Goal: Task Accomplishment & Management: Manage account settings

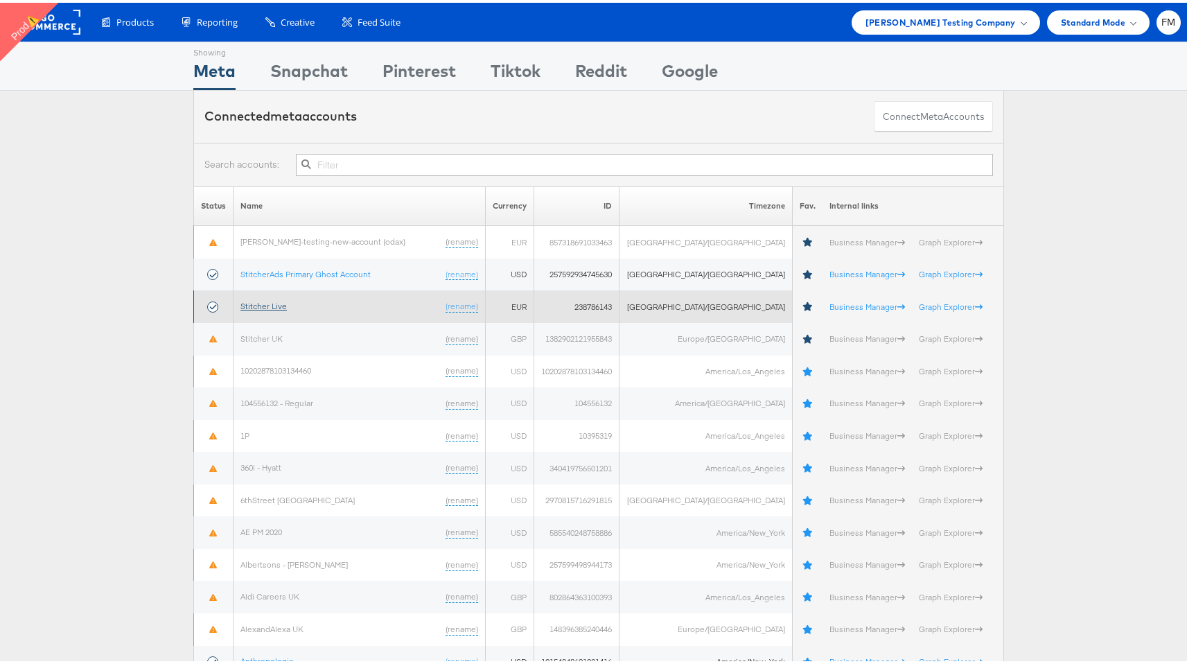
click at [272, 298] on link "Stitcher Live" at bounding box center [263, 303] width 46 height 10
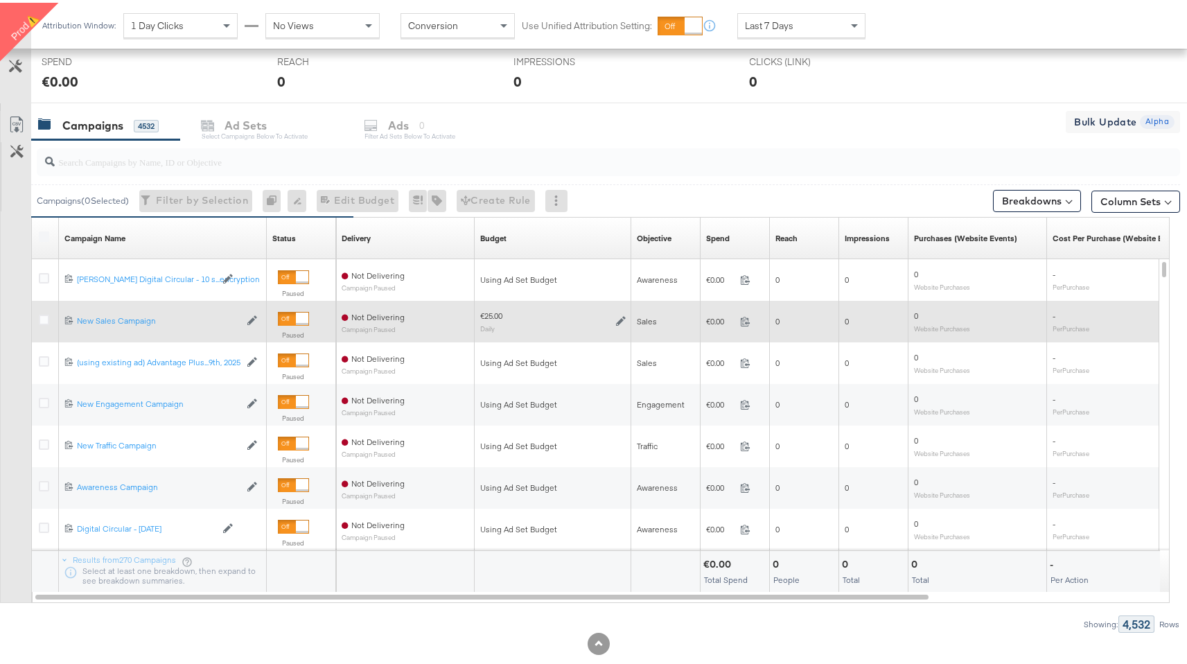
scroll to position [517, 0]
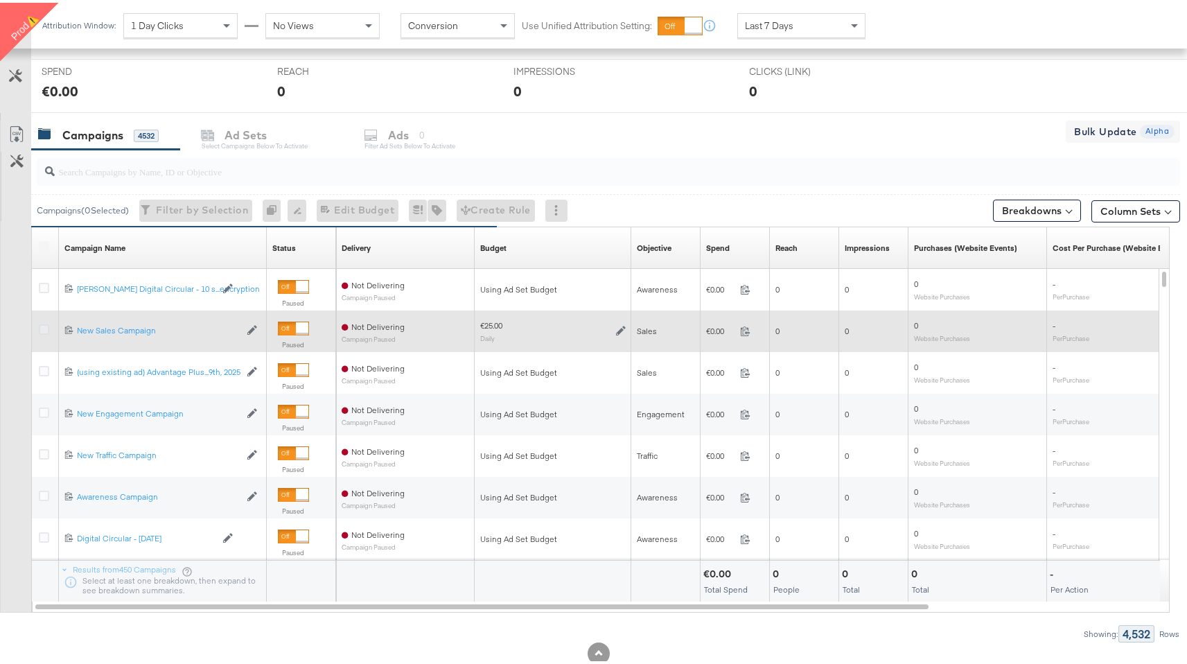
click at [44, 324] on icon at bounding box center [44, 327] width 10 height 10
click at [0, 0] on input "checkbox" at bounding box center [0, 0] width 0 height 0
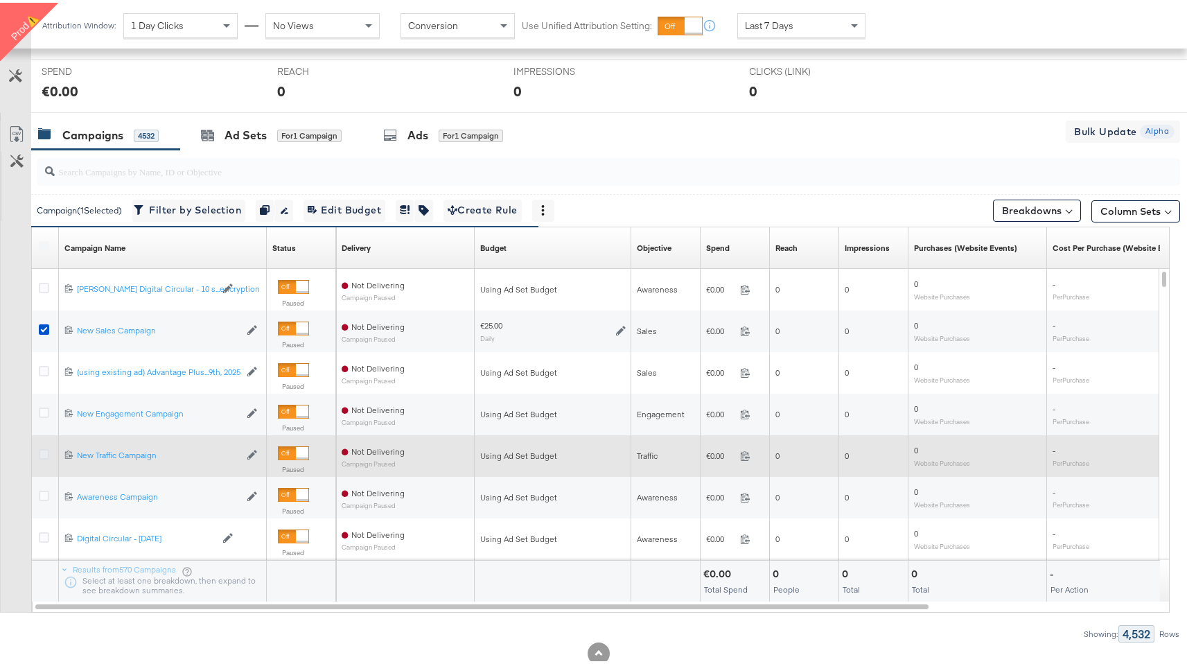
click at [44, 452] on icon at bounding box center [44, 451] width 10 height 10
click at [0, 0] on input "checkbox" at bounding box center [0, 0] width 0 height 0
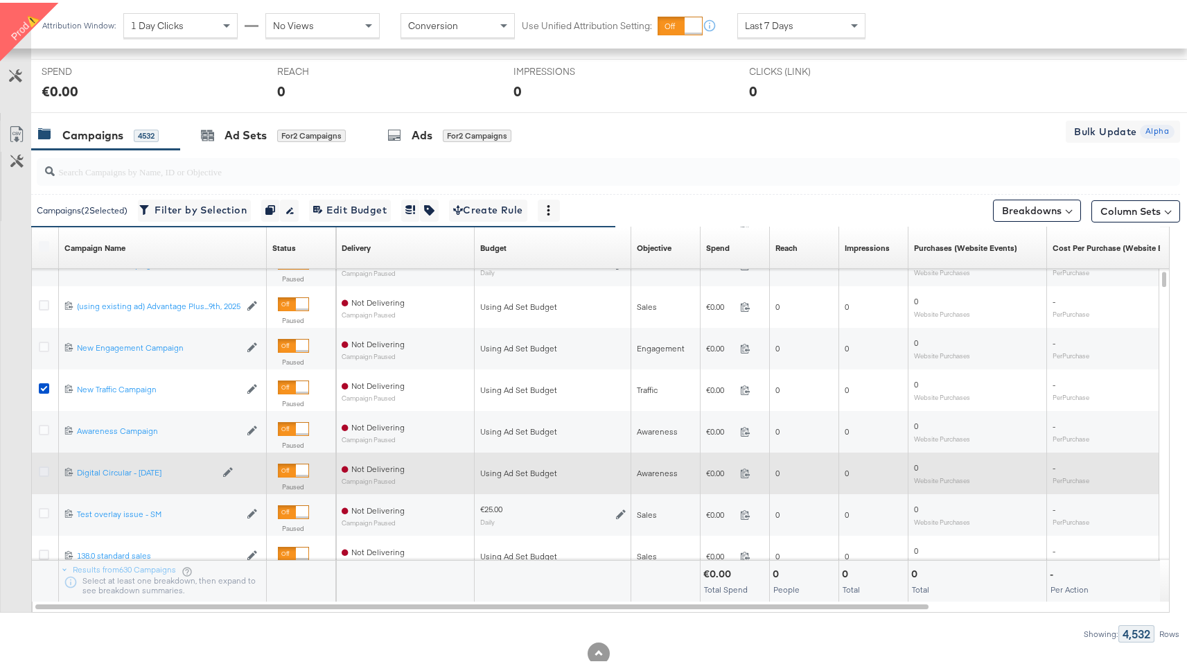
click at [47, 467] on icon at bounding box center [44, 469] width 10 height 10
click at [0, 0] on input "checkbox" at bounding box center [0, 0] width 0 height 0
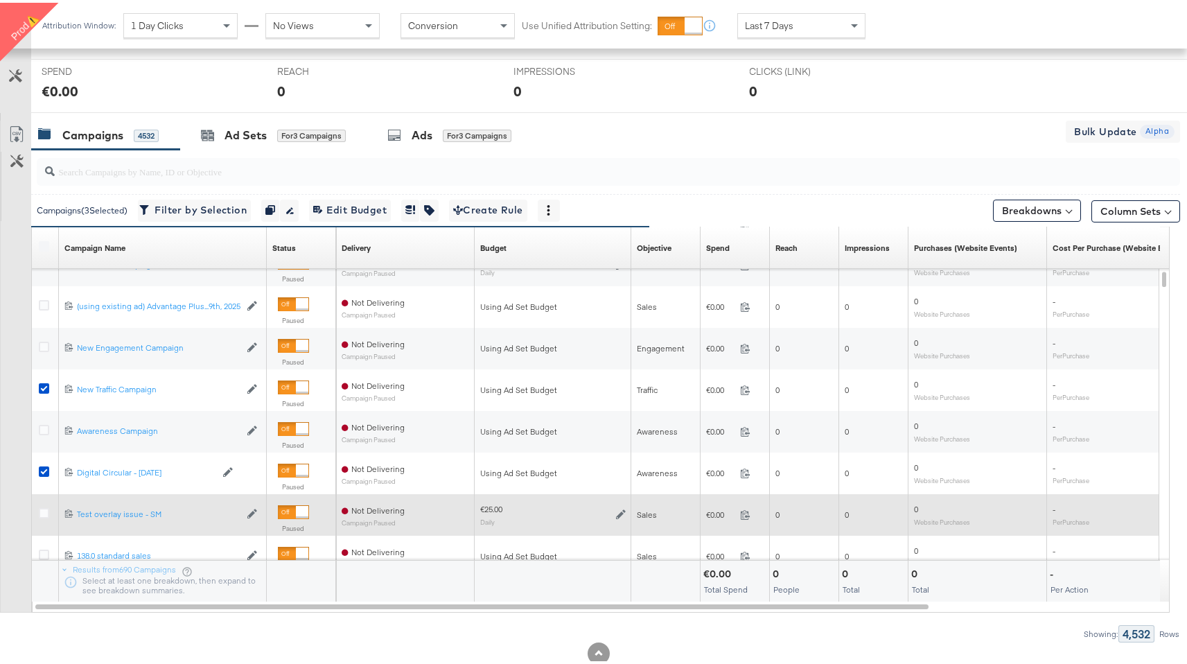
click at [49, 516] on div at bounding box center [46, 512] width 15 height 14
click at [44, 511] on icon at bounding box center [44, 510] width 10 height 10
click at [0, 0] on input "checkbox" at bounding box center [0, 0] width 0 height 0
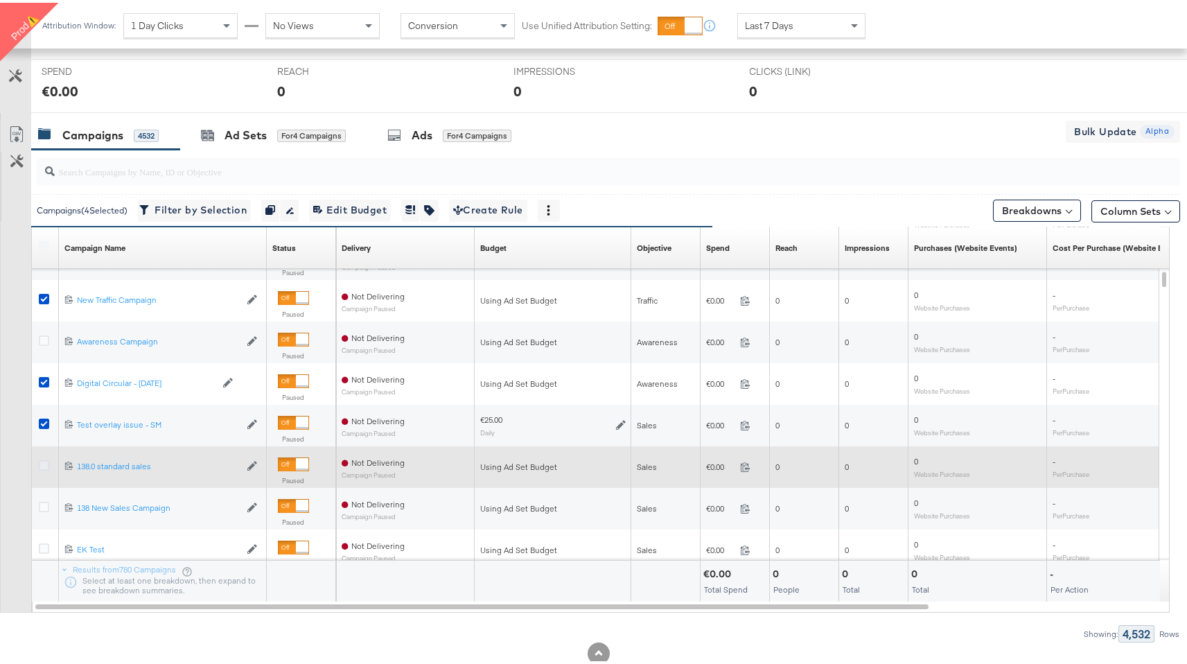
click at [45, 466] on icon at bounding box center [44, 462] width 10 height 10
click at [0, 0] on input "checkbox" at bounding box center [0, 0] width 0 height 0
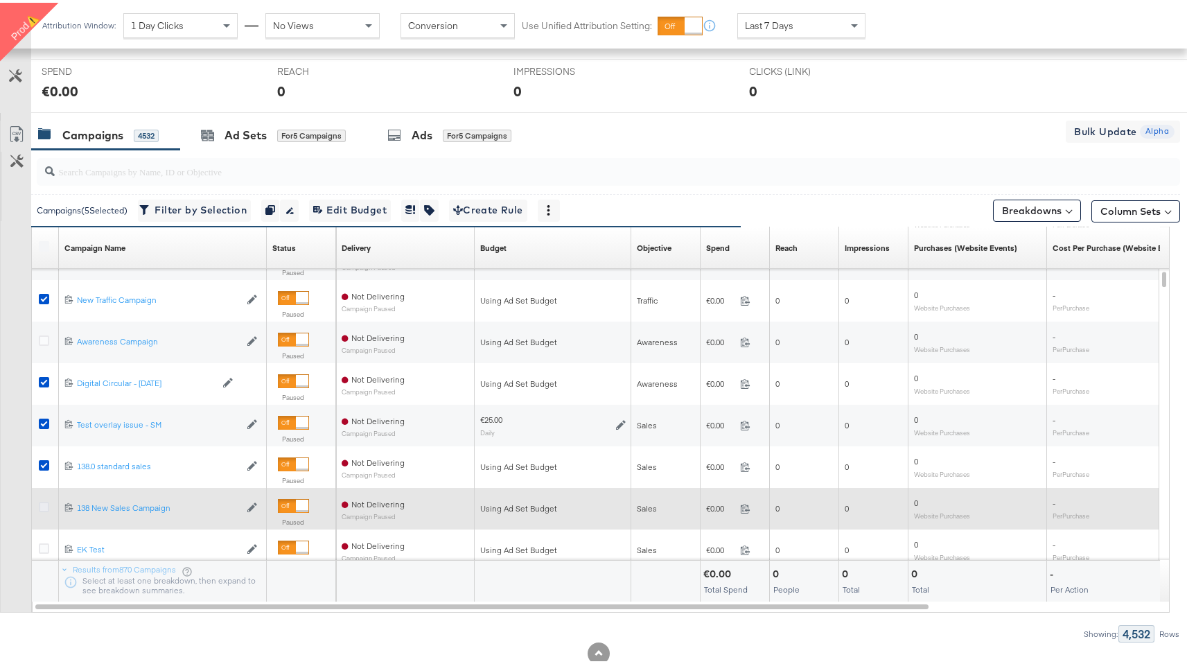
click at [42, 503] on icon at bounding box center [44, 504] width 10 height 10
click at [0, 0] on input "checkbox" at bounding box center [0, 0] width 0 height 0
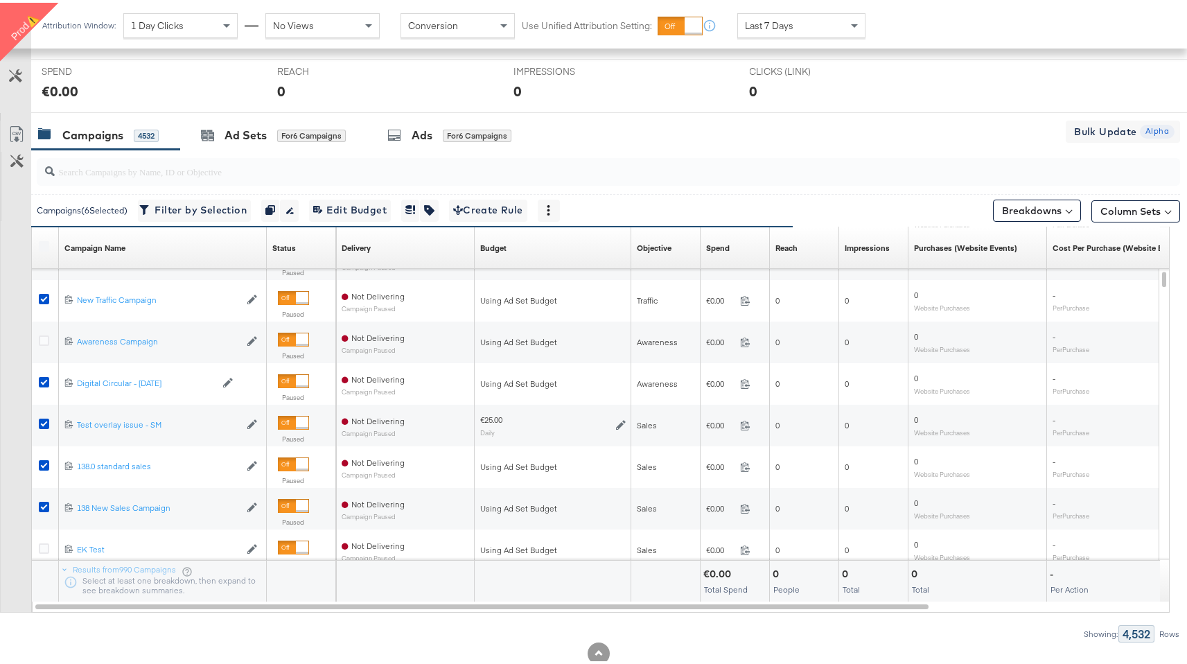
click at [448, 116] on div at bounding box center [599, 115] width 1198 height 11
click at [442, 125] on div "Ads for 6 Campaigns" at bounding box center [449, 133] width 124 height 16
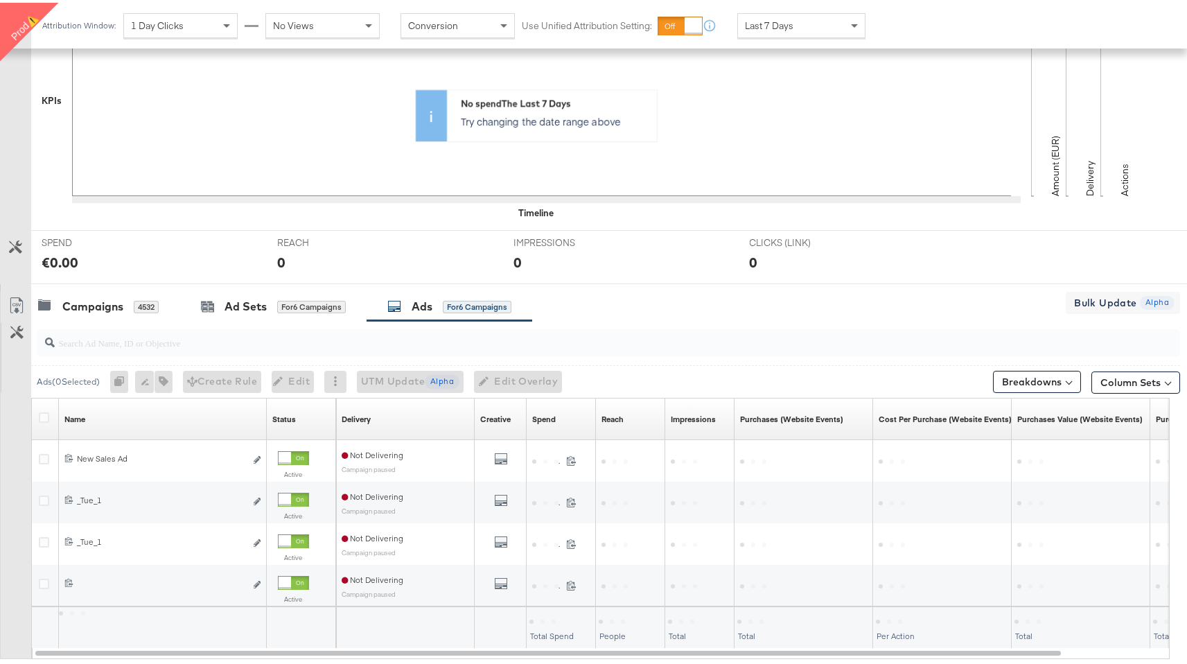
scroll to position [429, 0]
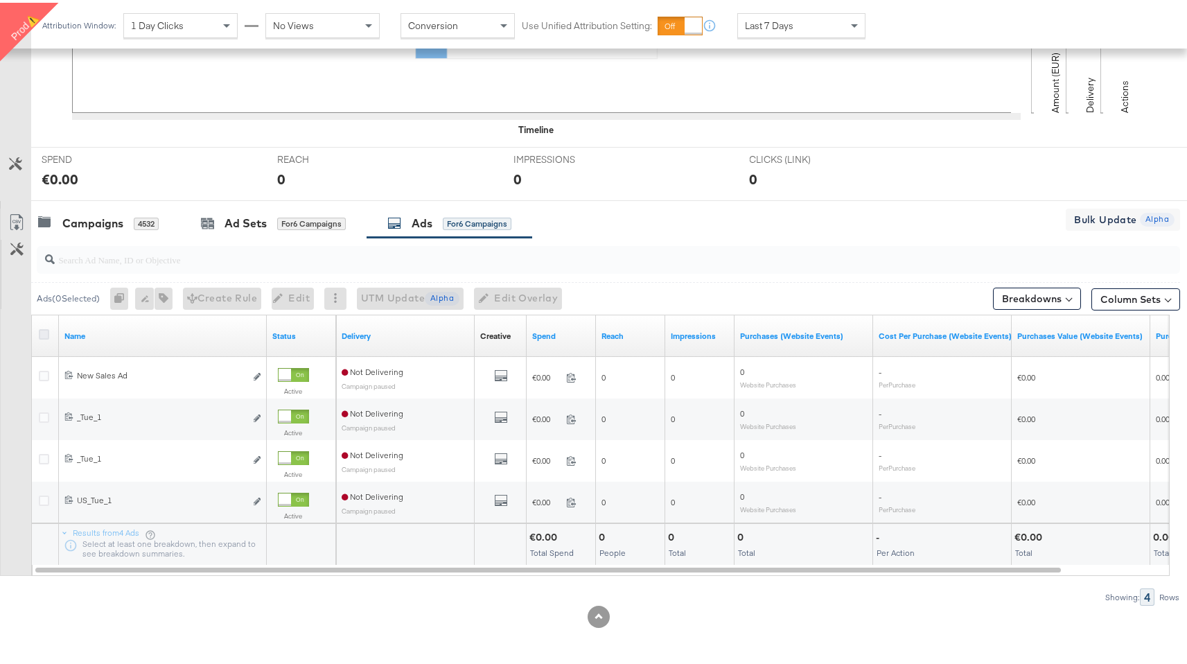
click at [39, 331] on icon at bounding box center [44, 331] width 10 height 10
click at [0, 0] on input "checkbox" at bounding box center [0, 0] width 0 height 0
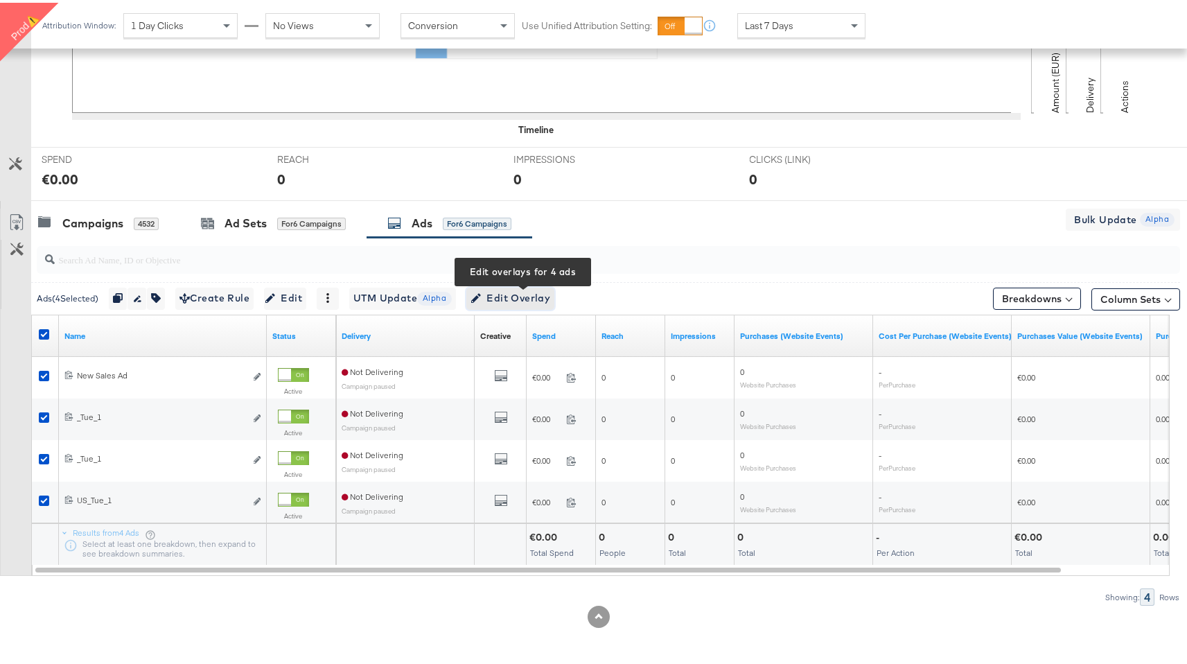
click at [501, 293] on span "Edit Overlay Edit overlays for 4 ads" at bounding box center [511, 295] width 80 height 17
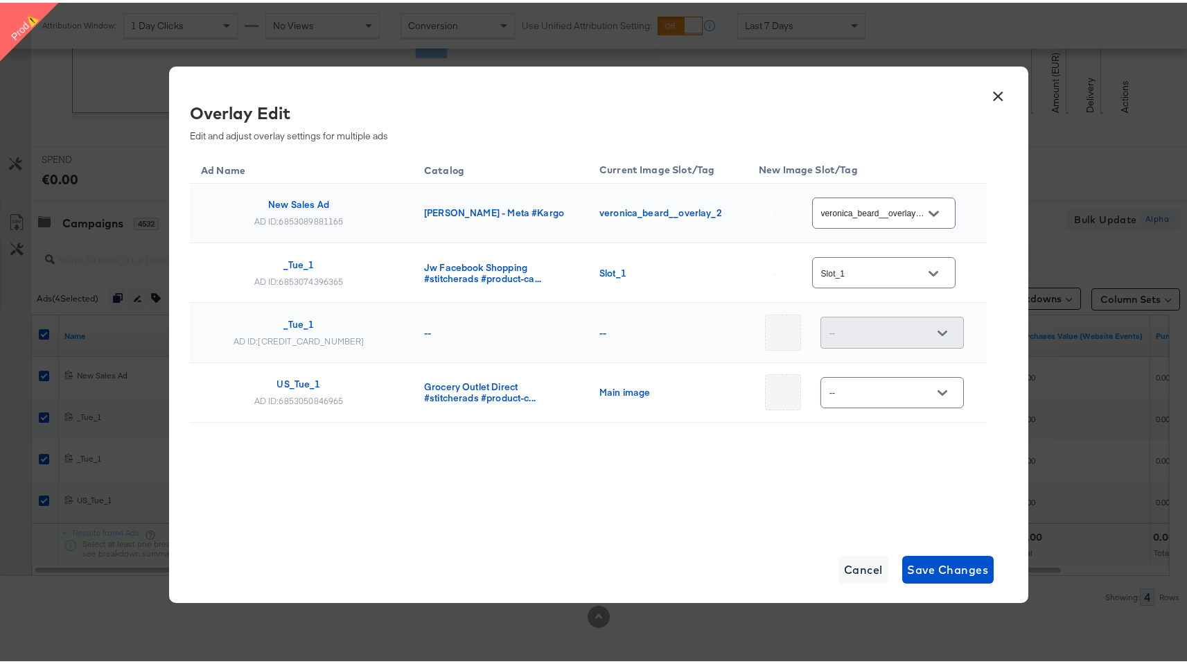
click at [939, 271] on button "Open" at bounding box center [933, 271] width 21 height 21
click at [933, 378] on img at bounding box center [933, 376] width 1 height 1
type input "Slot_2"
click at [902, 211] on input "veronica_beard__overlay_2" at bounding box center [872, 211] width 109 height 16
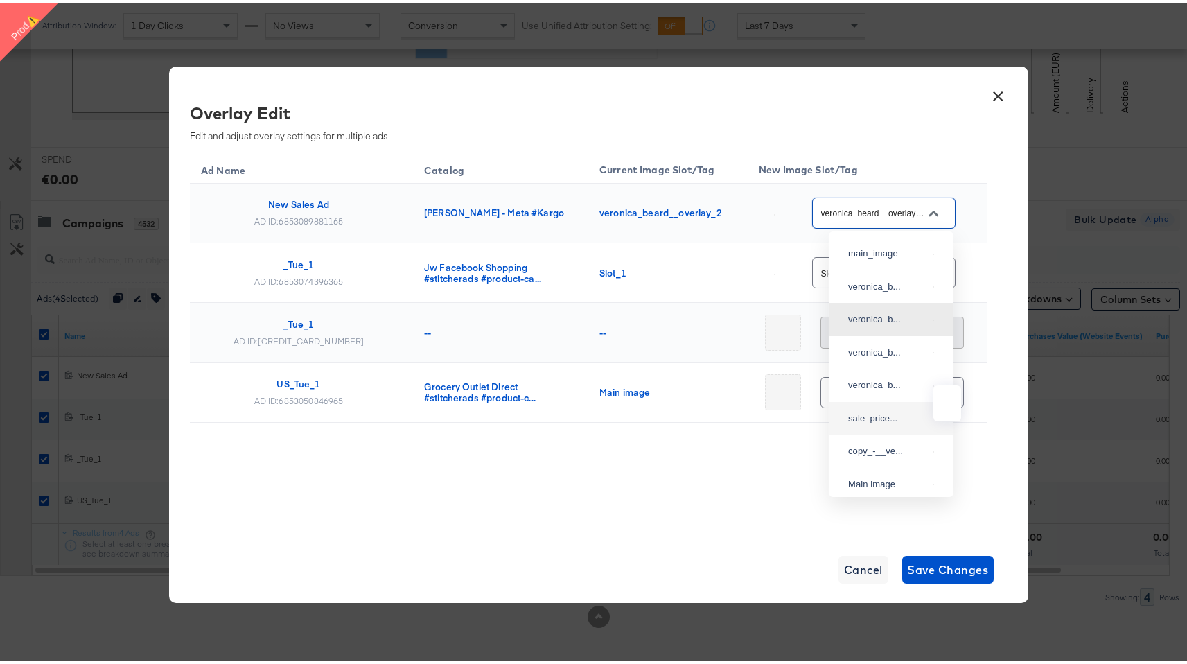
click at [933, 417] on img at bounding box center [933, 415] width 1 height 1
type input "sale_price_smar_overlay_5"
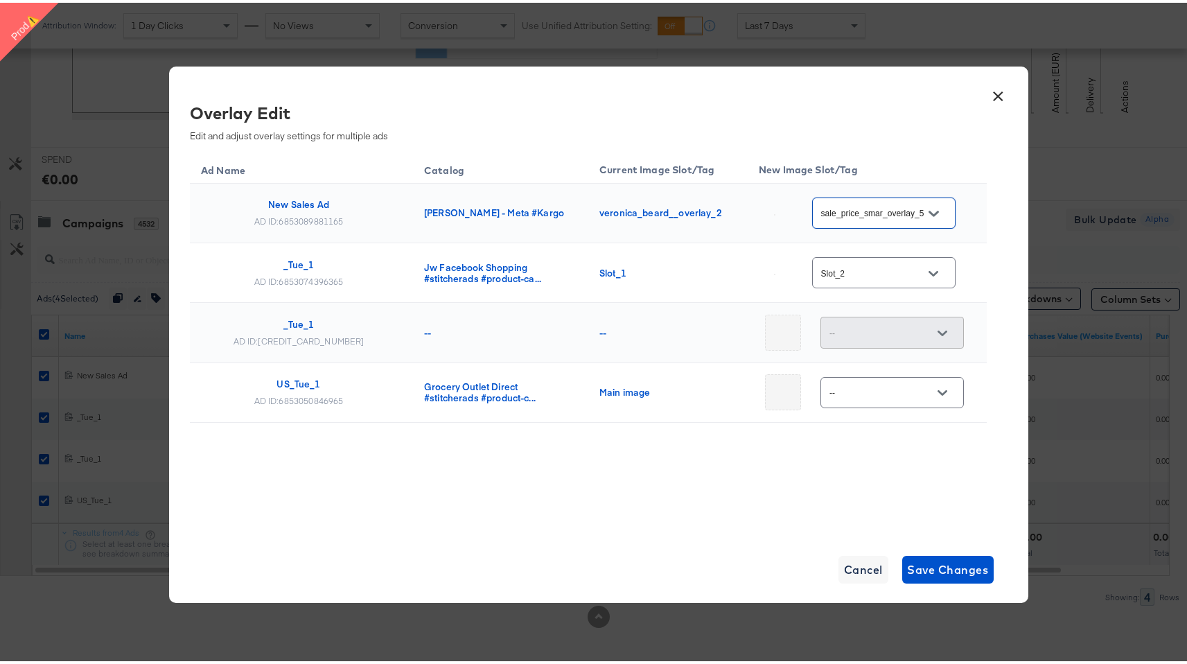
click at [915, 378] on div "--" at bounding box center [892, 389] width 143 height 31
click at [938, 389] on icon "Open" at bounding box center [943, 390] width 10 height 6
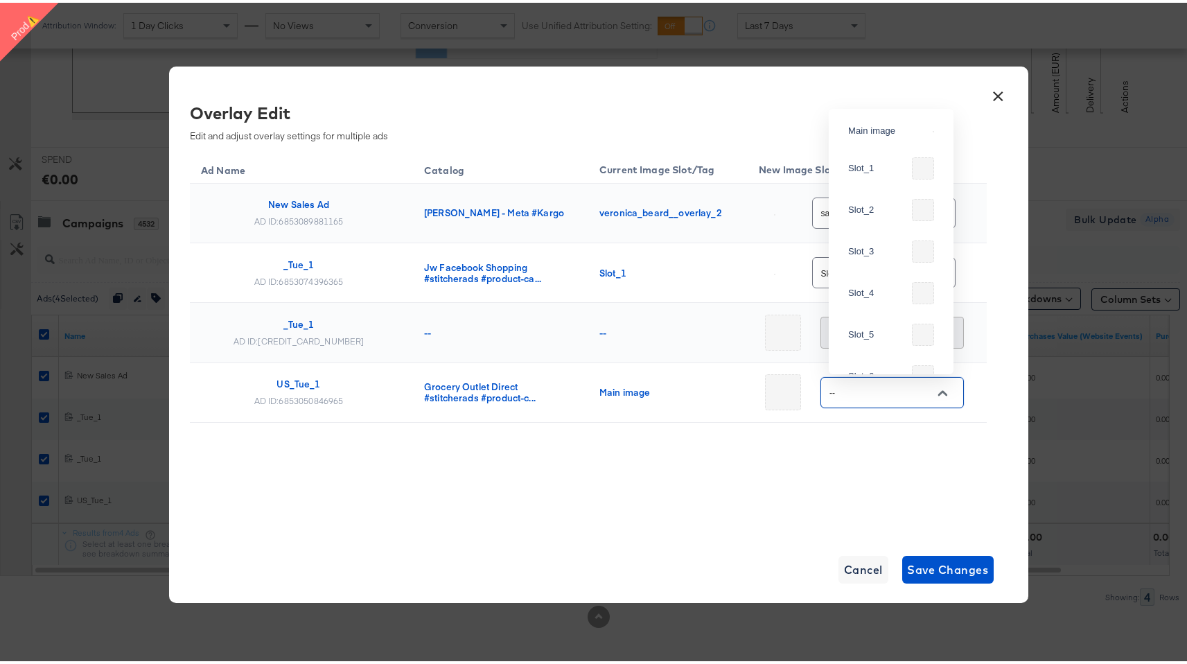
click at [887, 455] on div "Ad Name Catalog Current Image Slot/Tag New Image Slot/Tag New Sales Ad AD ID: 6…" at bounding box center [588, 320] width 797 height 340
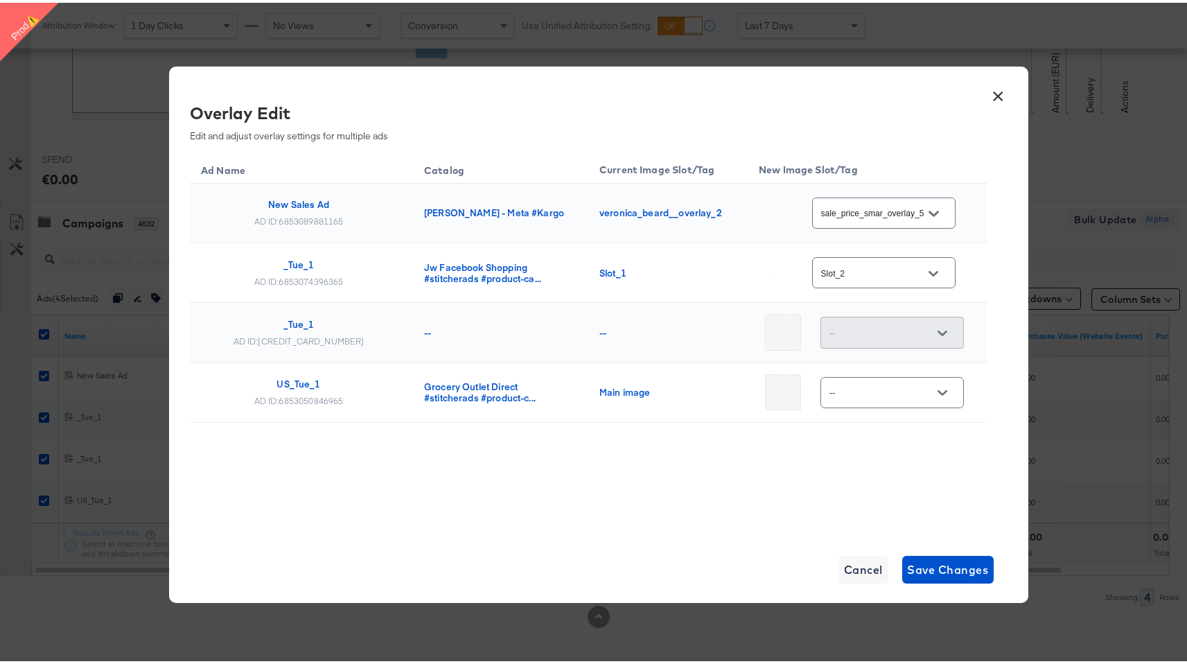
click at [943, 327] on div at bounding box center [942, 330] width 29 height 21
click at [940, 327] on div at bounding box center [942, 330] width 29 height 21
click at [930, 335] on div at bounding box center [942, 330] width 29 height 21
click at [932, 388] on button "Open" at bounding box center [942, 390] width 21 height 21
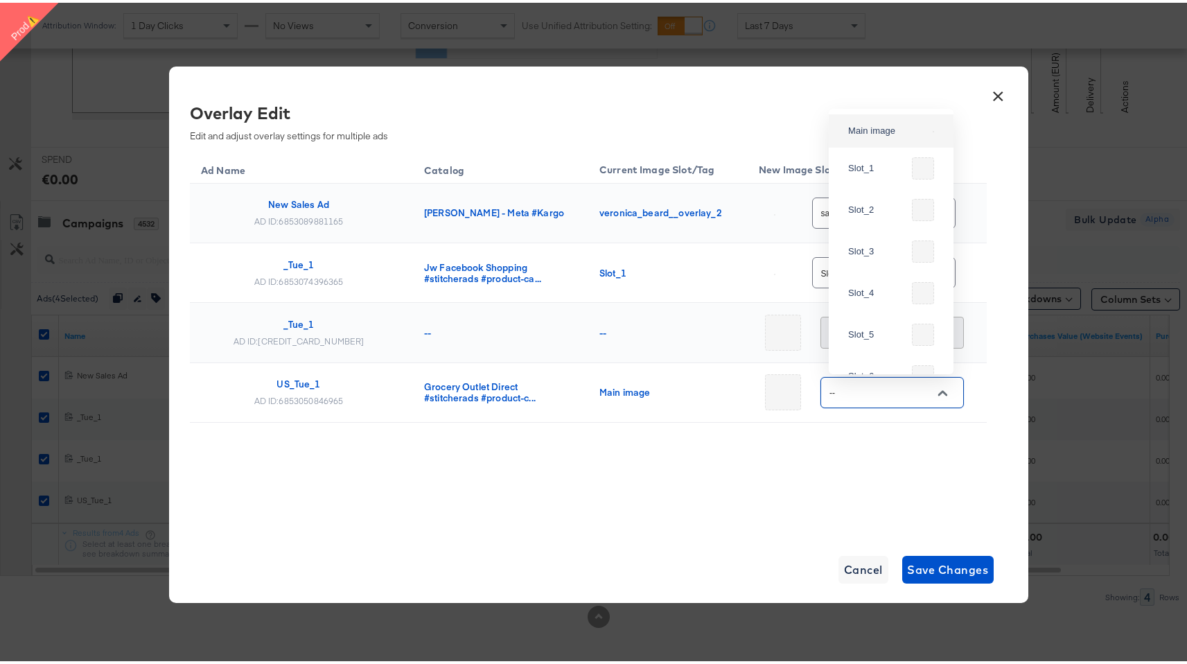
click at [933, 130] on img at bounding box center [933, 128] width 1 height 1
type input "Main image"
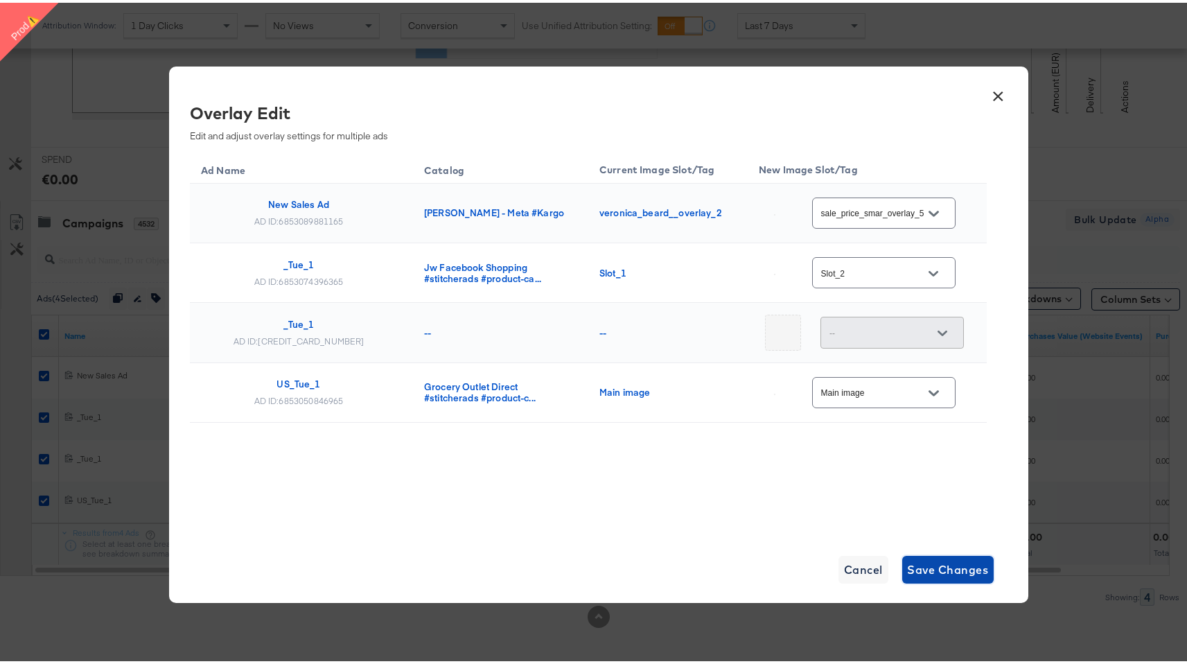
click at [952, 572] on span "Save Changes" at bounding box center [948, 566] width 81 height 19
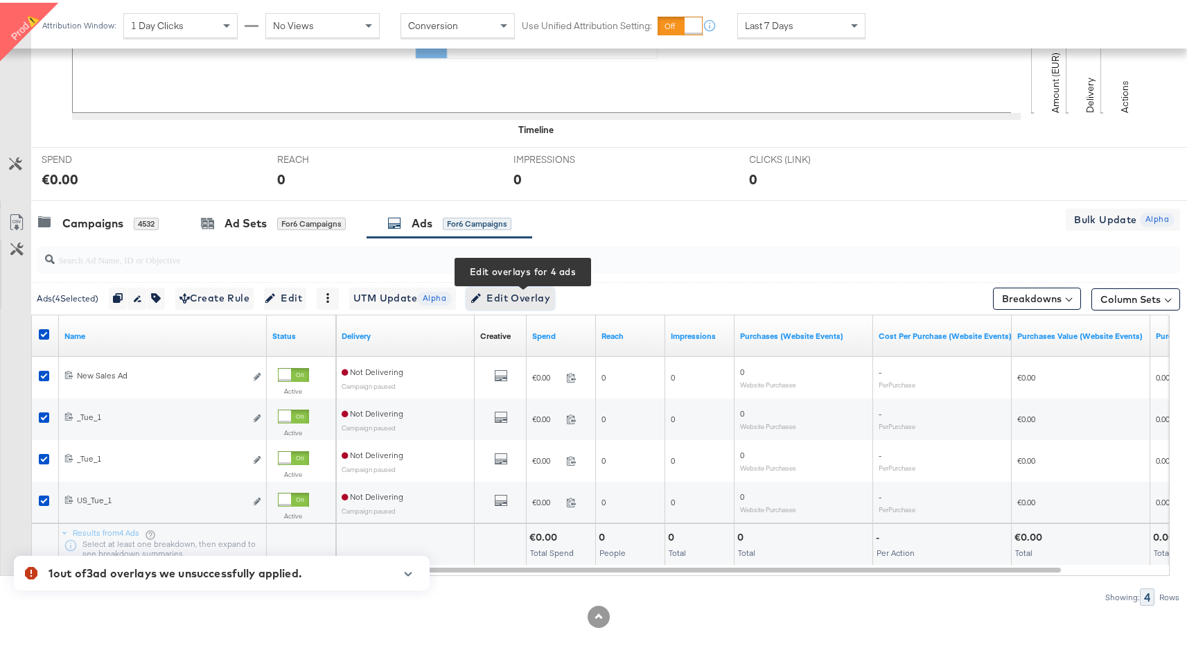
click at [538, 293] on span "Edit Overlay Edit overlays for 4 ads" at bounding box center [511, 295] width 80 height 17
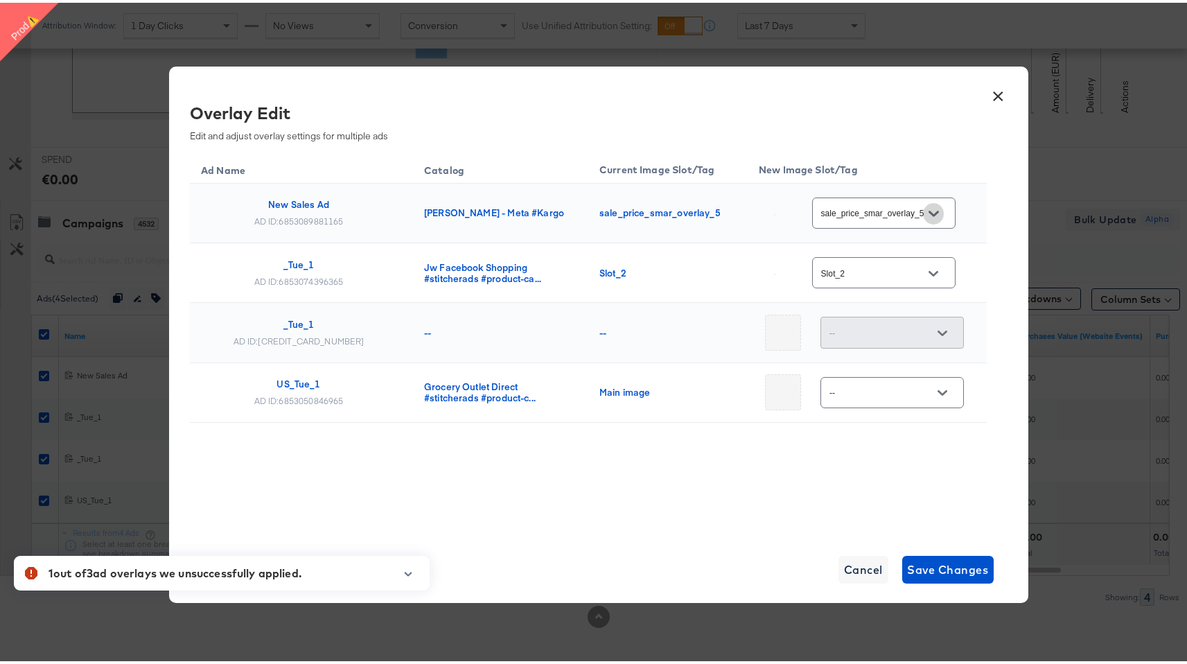
click at [937, 207] on button "Open" at bounding box center [933, 210] width 21 height 21
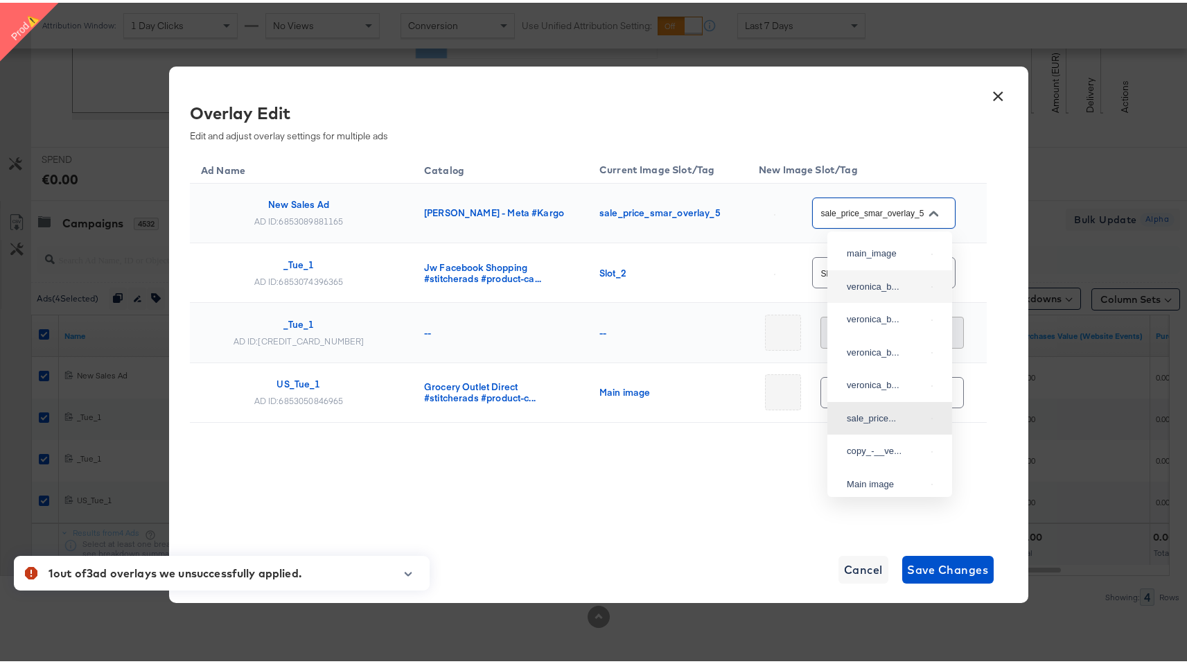
click at [880, 291] on div "veronica_b..." at bounding box center [886, 284] width 79 height 14
type input "veronica_beard__overlay_1"
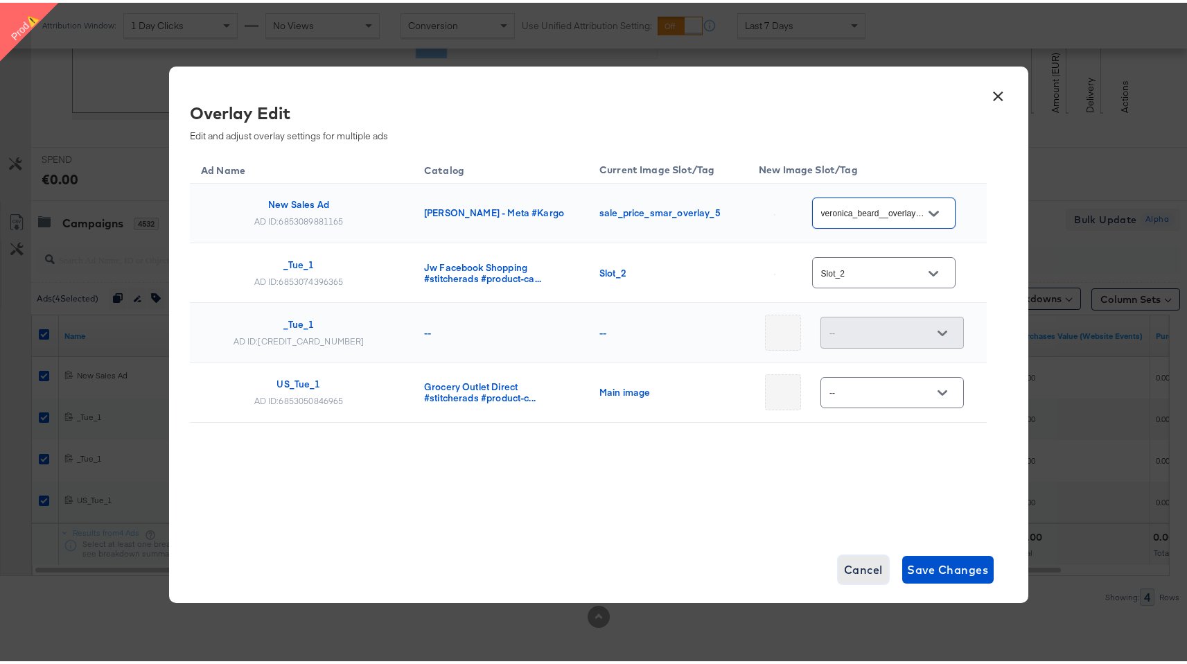
scroll to position [0, 0]
click at [856, 568] on span "Cancel" at bounding box center [863, 566] width 39 height 19
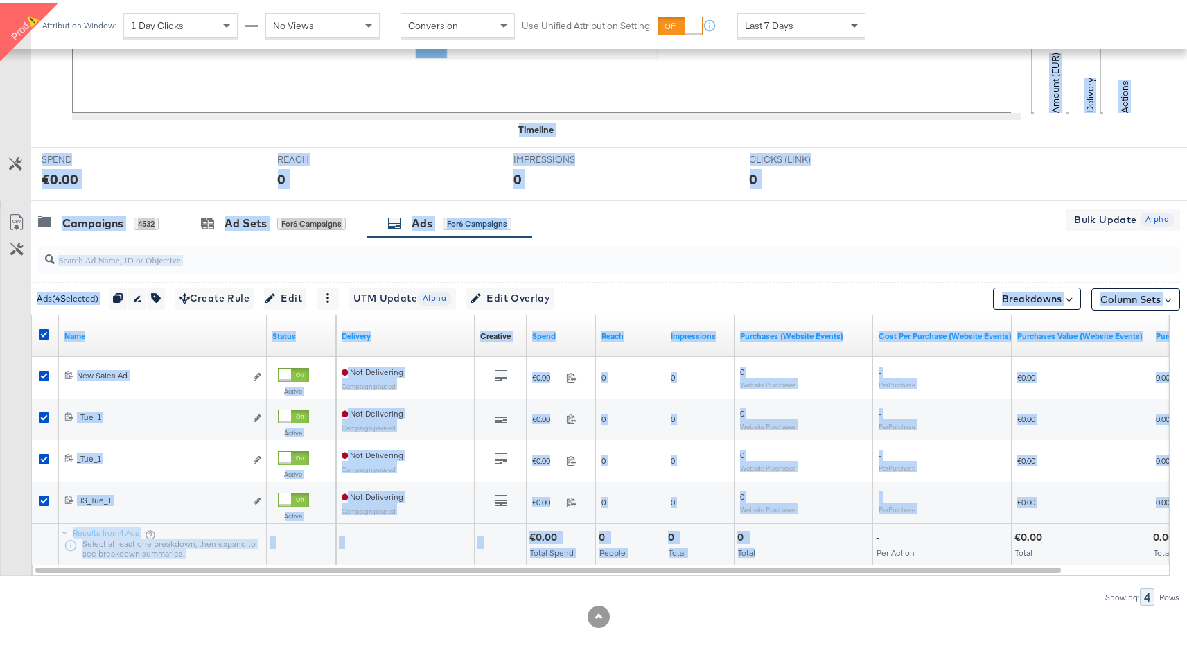
drag, startPoint x: 834, startPoint y: 557, endPoint x: 853, endPoint y: 12, distance: 545.7
click at [842, 37] on div "Attribution Window: 1 Day Clicks No Views Conversion Use Unified Attribution Se…" at bounding box center [599, 213] width 1198 height 900
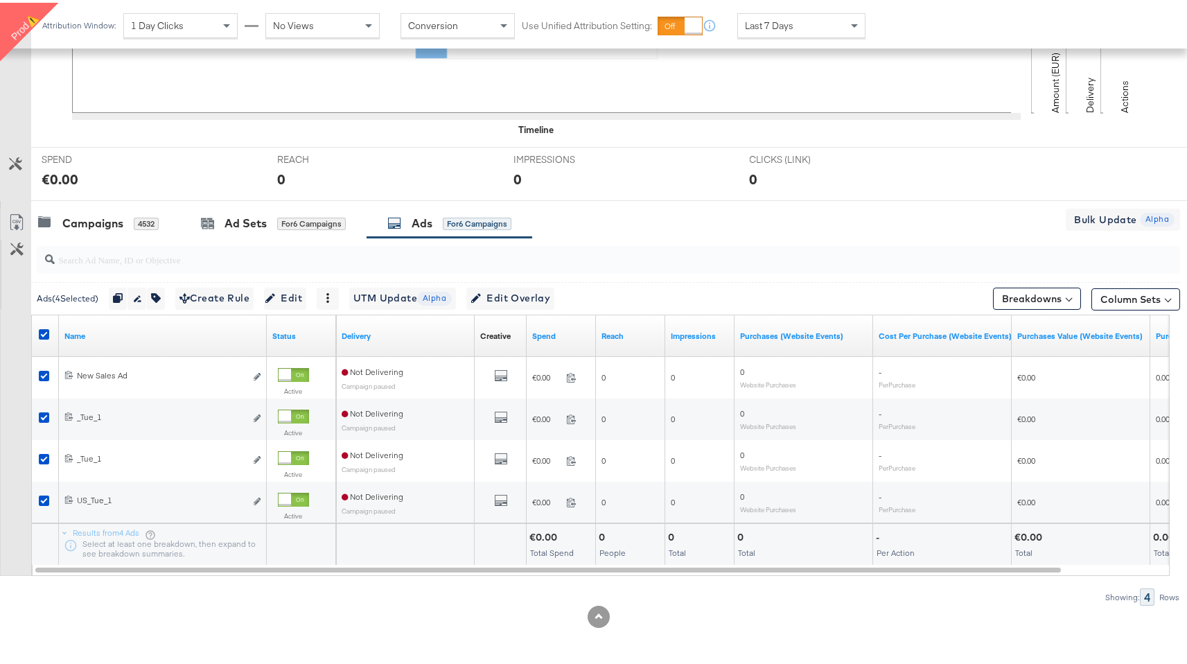
click at [880, 61] on div "No spend The Last 7 Days Try changing the date range above" at bounding box center [614, 30] width 1166 height 208
click at [290, 292] on span "Edit" at bounding box center [285, 295] width 34 height 17
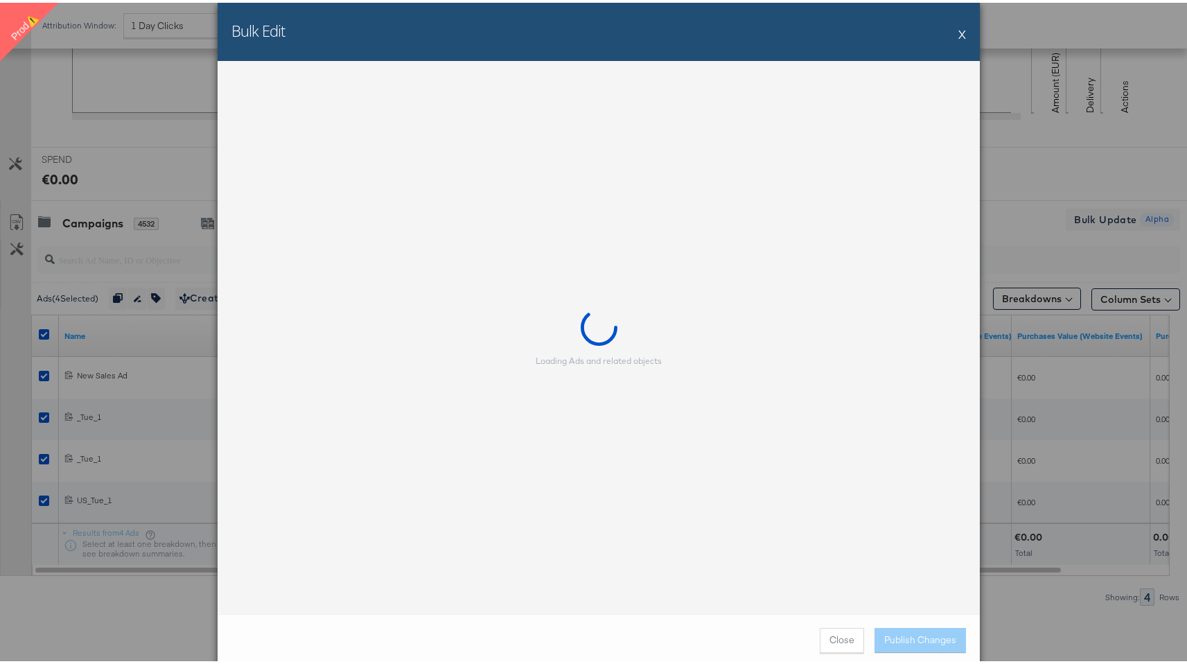
click at [952, 28] on div "Bulk Edit X" at bounding box center [599, 29] width 762 height 58
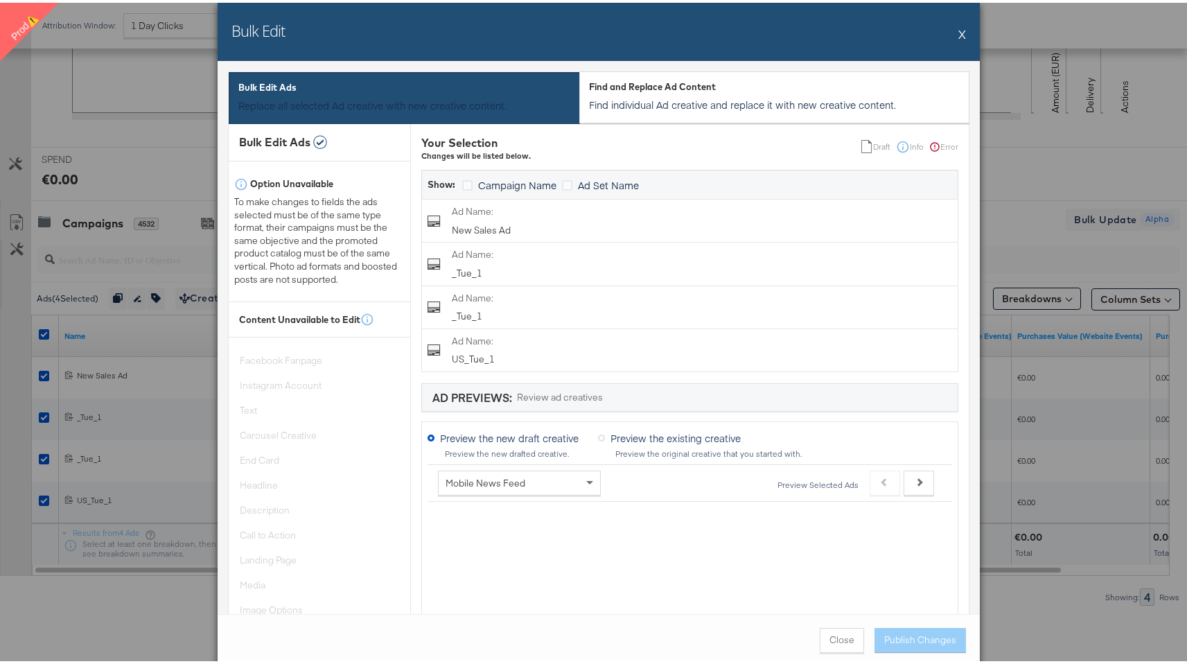
click at [958, 30] on button "X" at bounding box center [962, 31] width 8 height 28
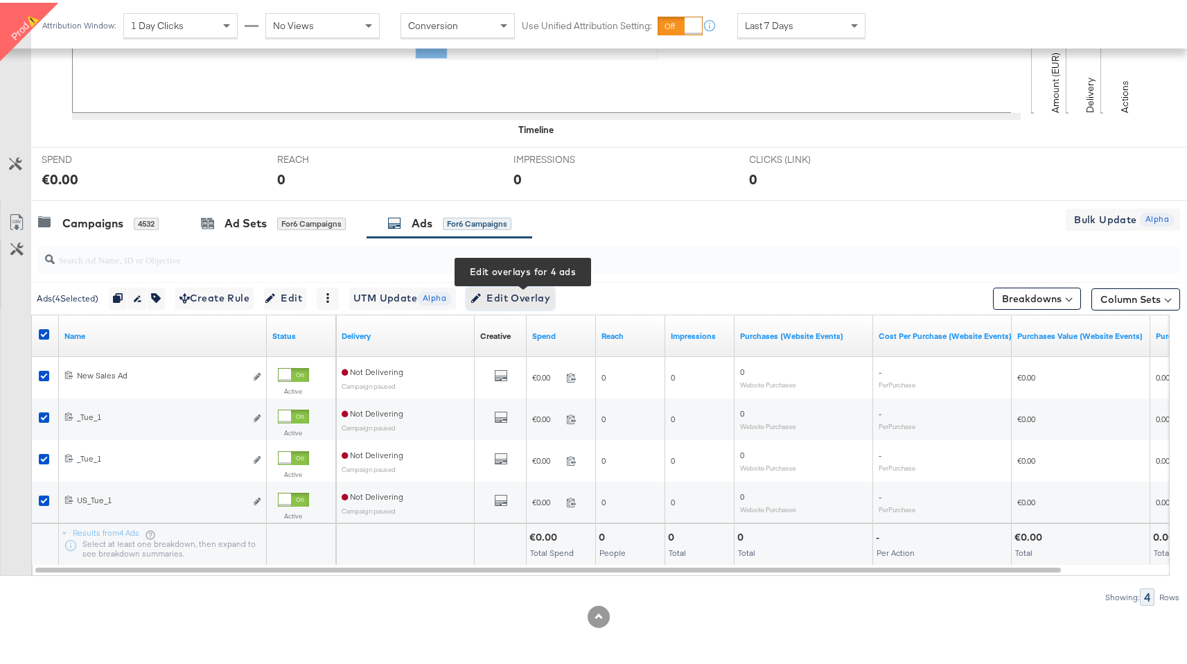
click at [518, 288] on span "Edit Overlay Edit overlays for 4 ads" at bounding box center [511, 295] width 80 height 17
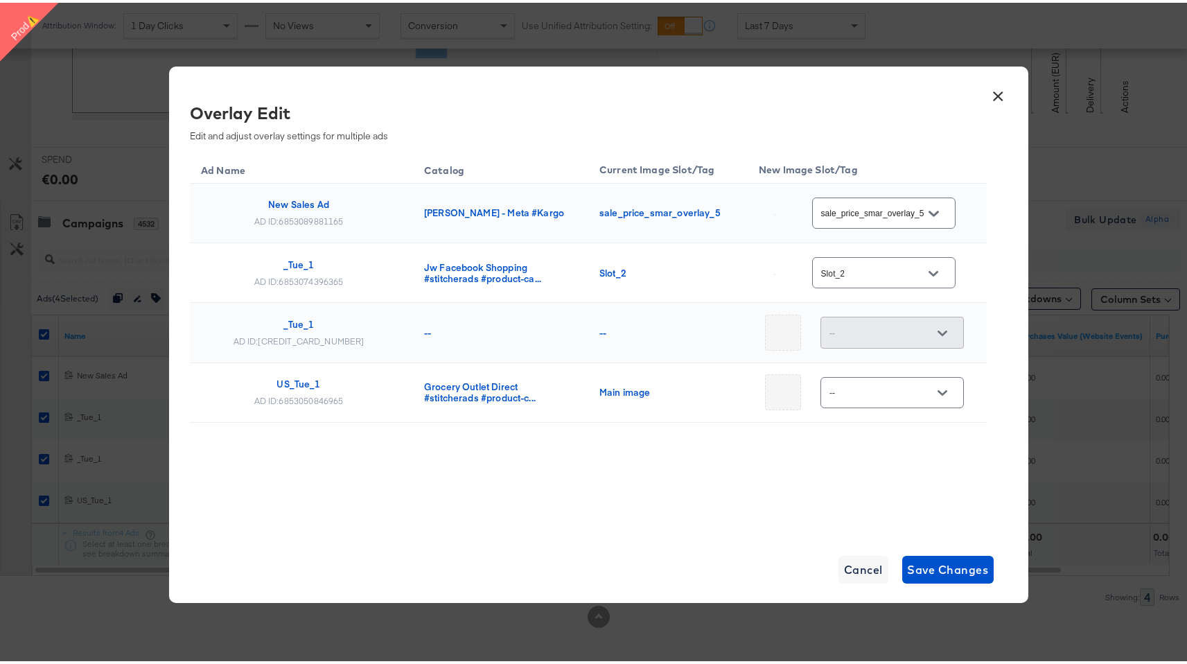
click at [927, 267] on button "Open" at bounding box center [933, 271] width 21 height 21
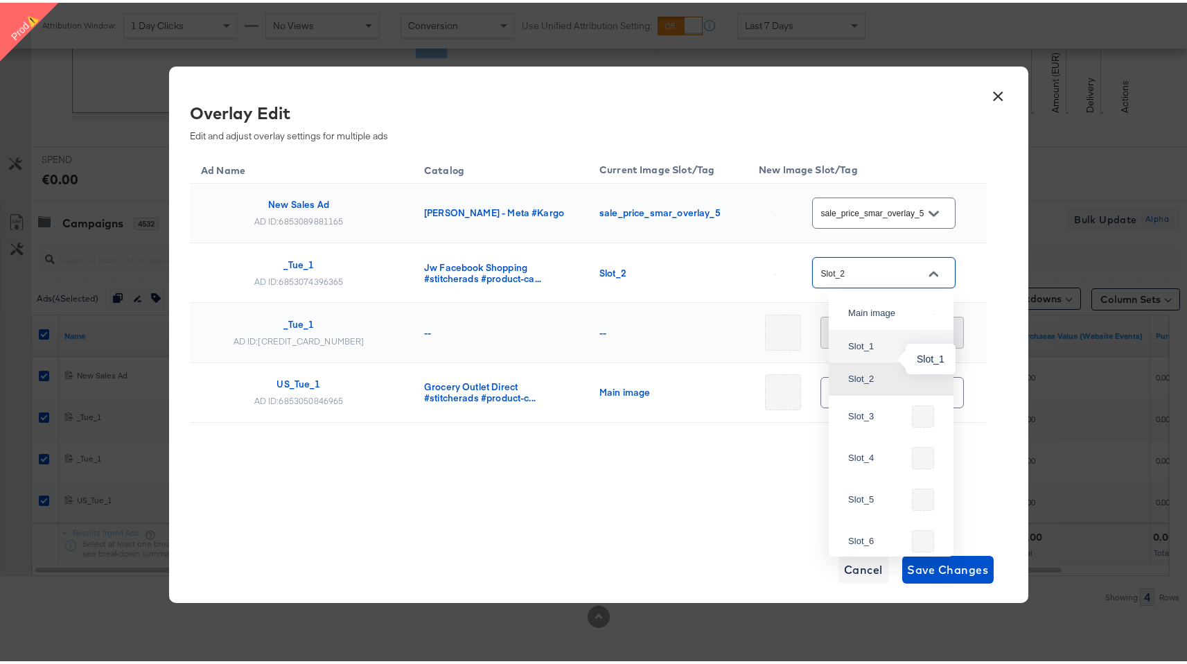
click at [882, 351] on div "Slot_1" at bounding box center [887, 344] width 79 height 14
type input "Slot_1"
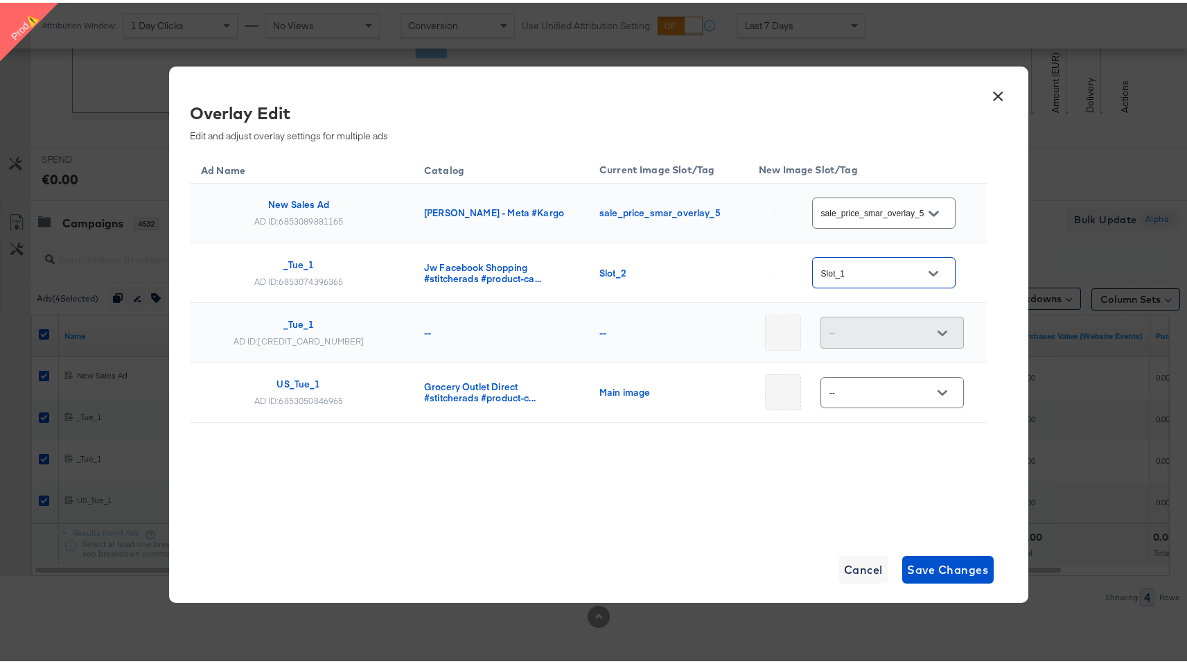
click at [930, 216] on icon "Open" at bounding box center [934, 211] width 10 height 10
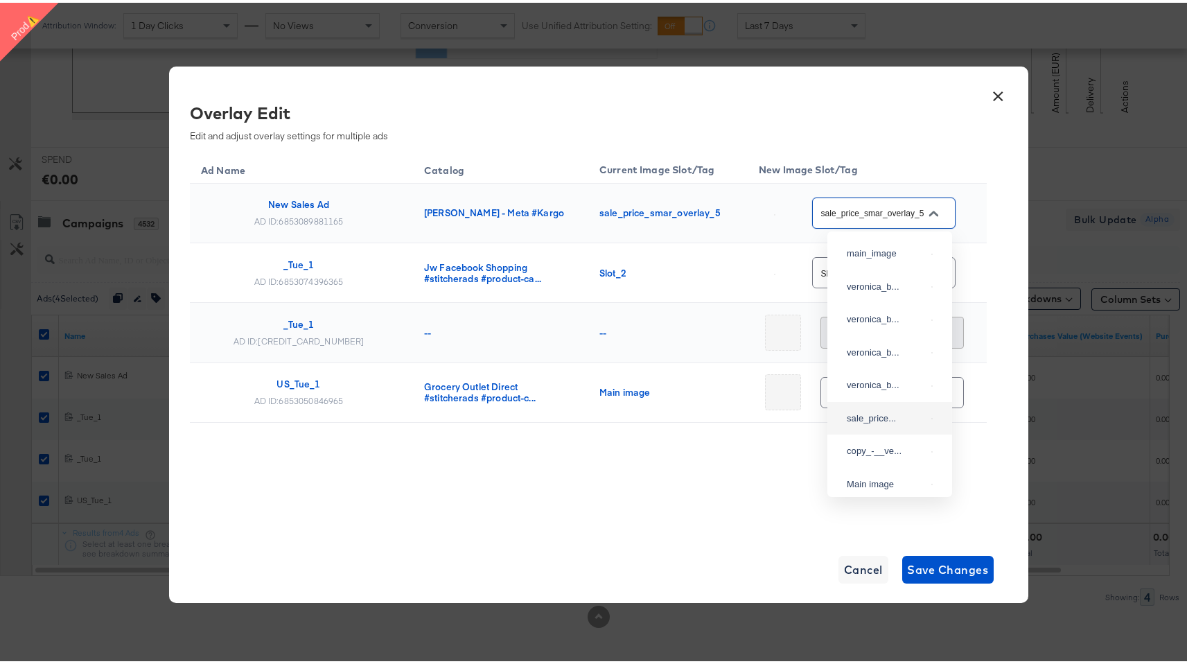
scroll to position [0, 17]
click at [884, 357] on div "veronica_b..." at bounding box center [886, 350] width 79 height 14
type input "veronica_beard__overlay_3"
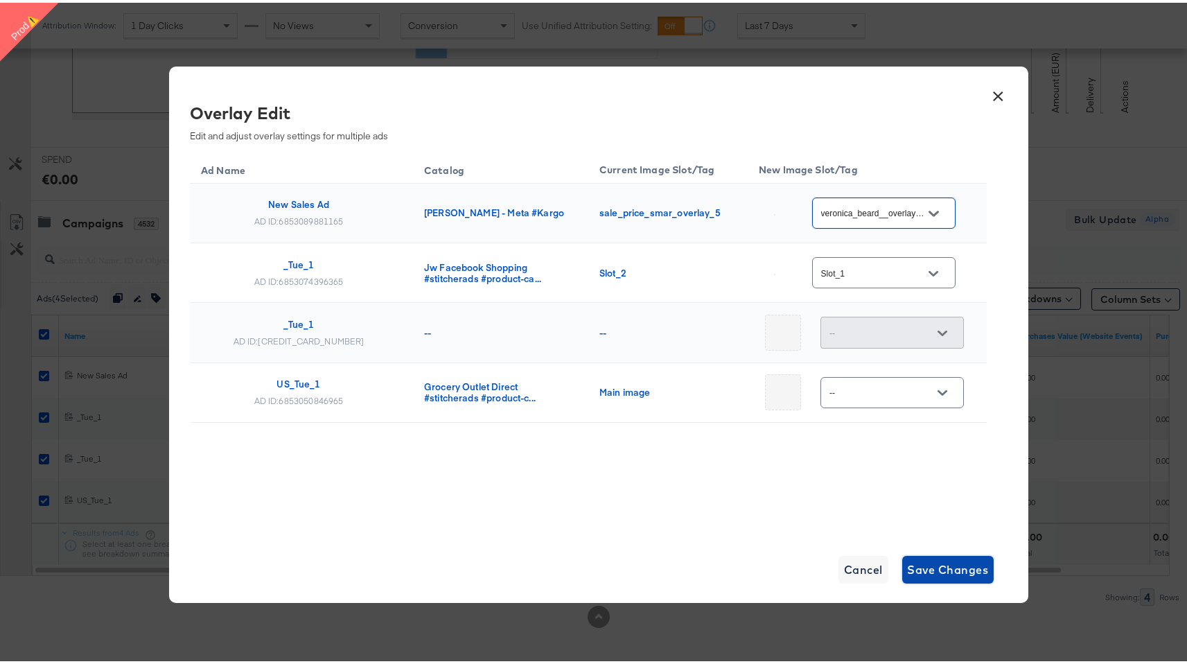
scroll to position [0, 0]
click at [946, 559] on span "Save Changes" at bounding box center [948, 566] width 81 height 19
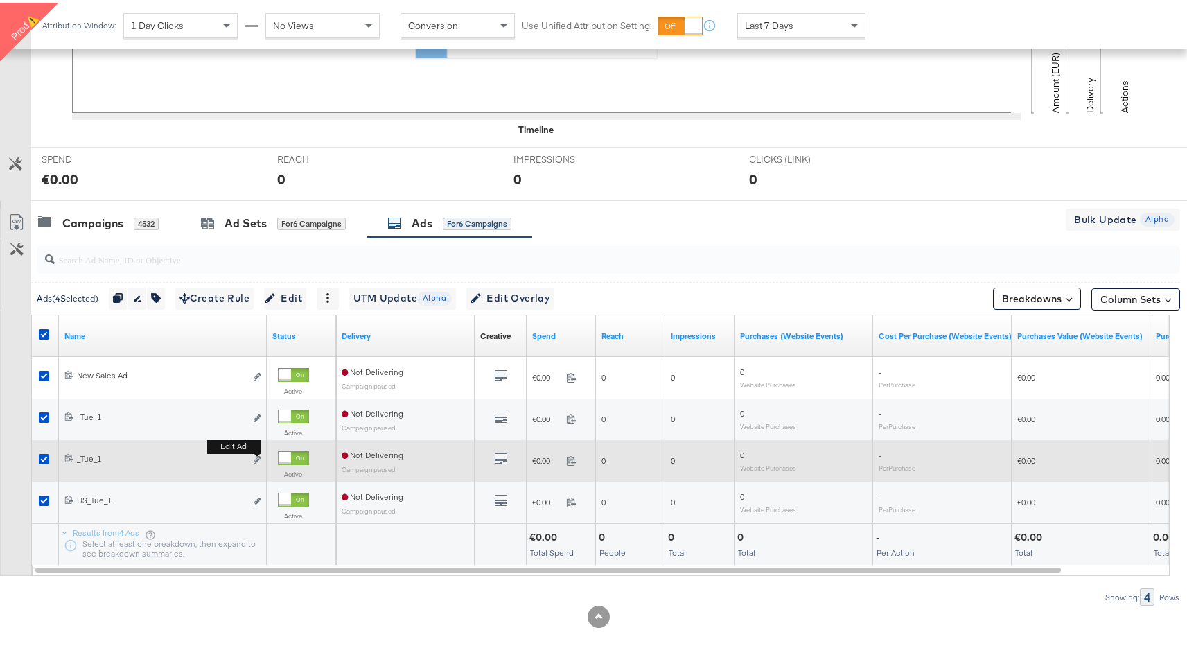
click at [256, 464] on button "Edit ad" at bounding box center [257, 457] width 8 height 15
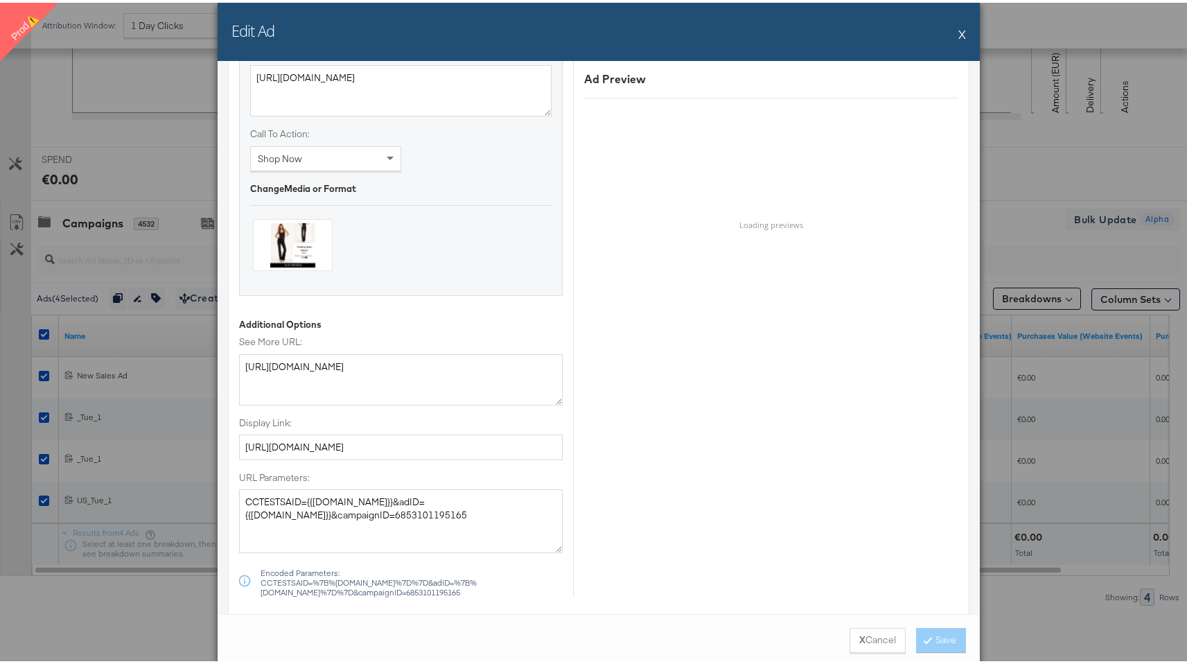
scroll to position [903, 0]
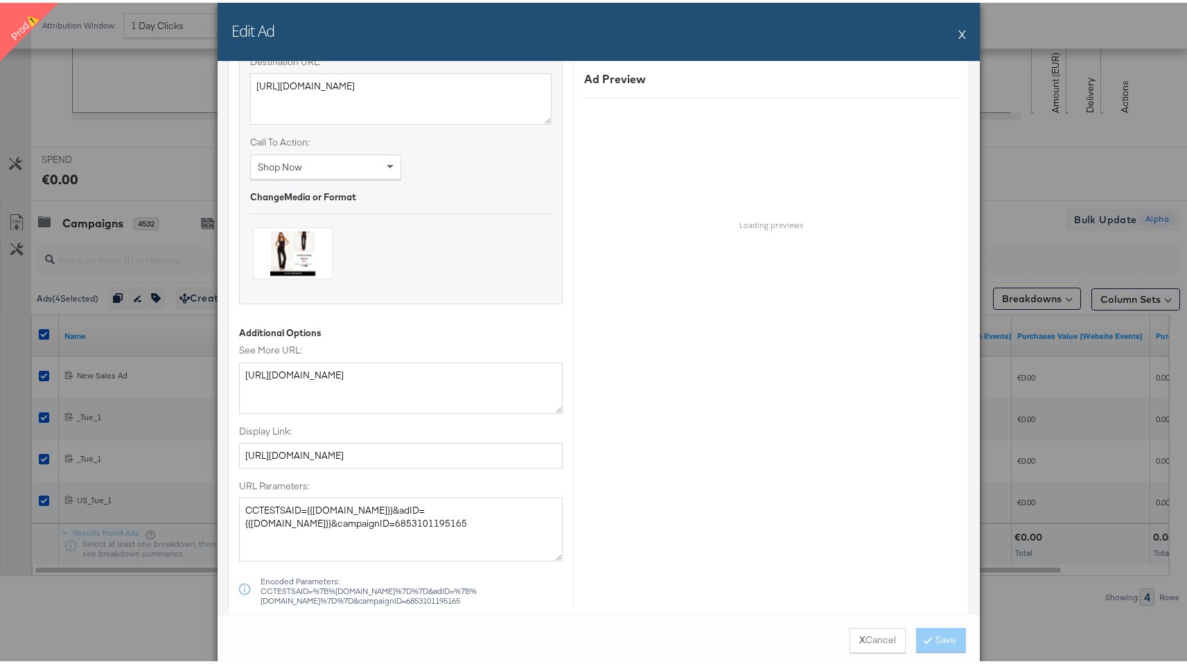
click at [172, 420] on div "Edit Ad X Ad Name _Tue_1 Give your ad a name that is descriptive and meaningful…" at bounding box center [599, 332] width 1198 height 664
click at [958, 26] on button "X" at bounding box center [962, 31] width 8 height 28
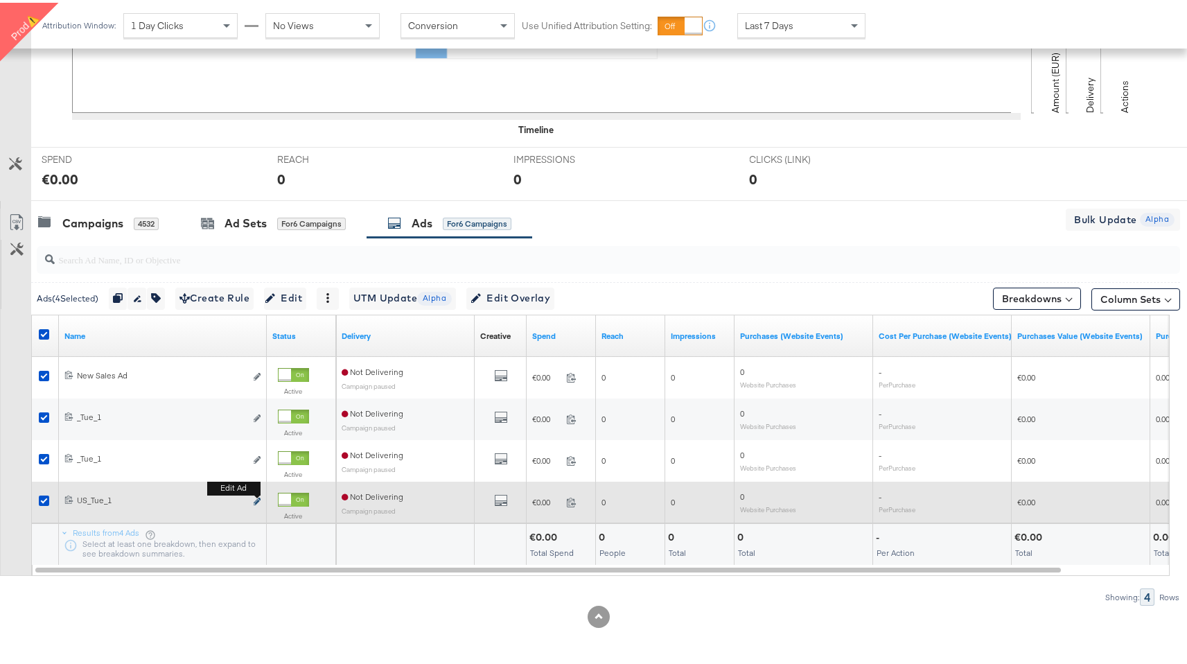
click at [258, 497] on icon "link" at bounding box center [257, 499] width 7 height 8
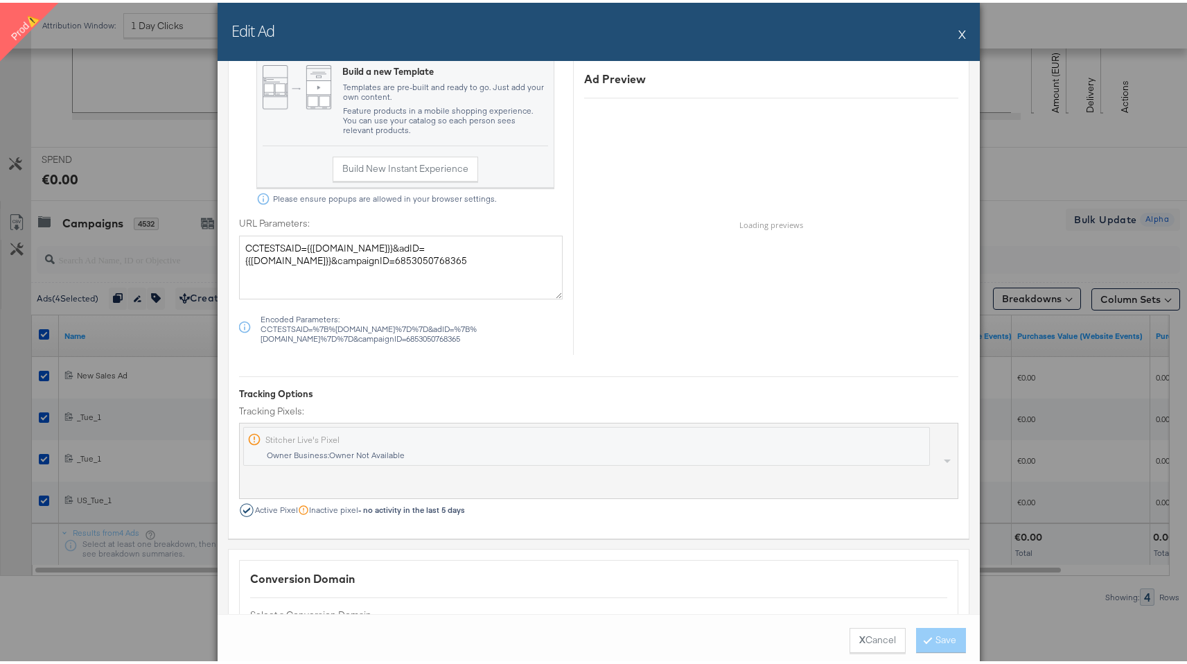
scroll to position [1103, 0]
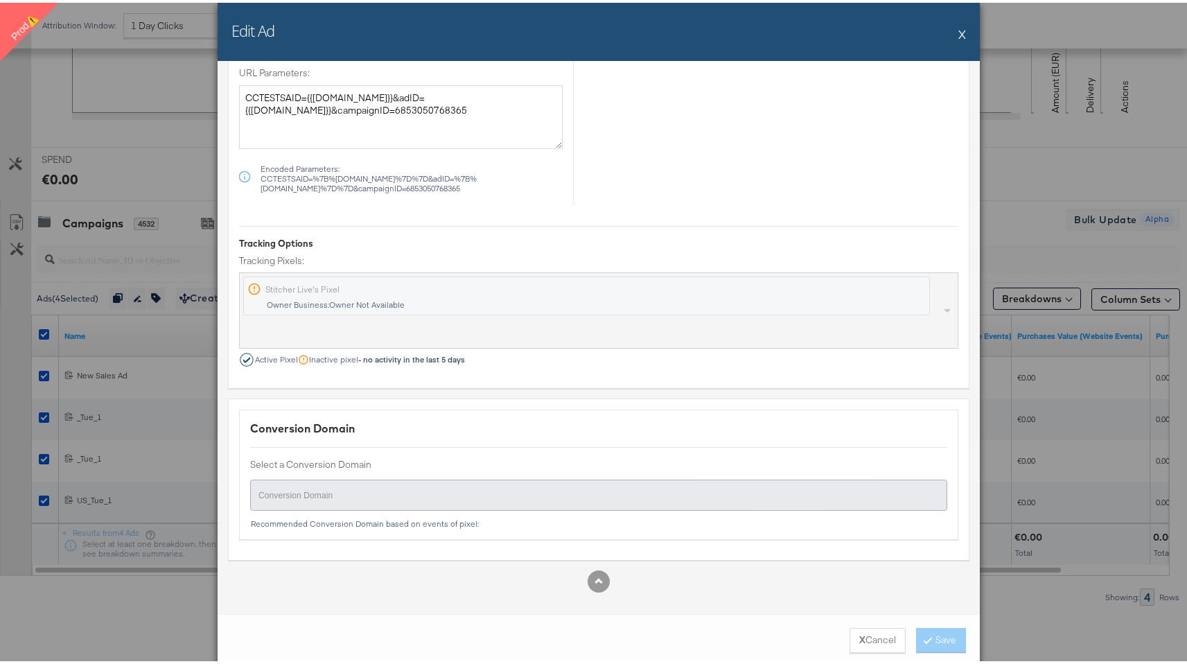
click at [1008, 188] on div "Edit Ad X Ad Name US_Tue_1 Give your ad a name that is descriptive and meaningf…" at bounding box center [599, 332] width 1198 height 664
click at [960, 26] on button "X" at bounding box center [962, 31] width 8 height 28
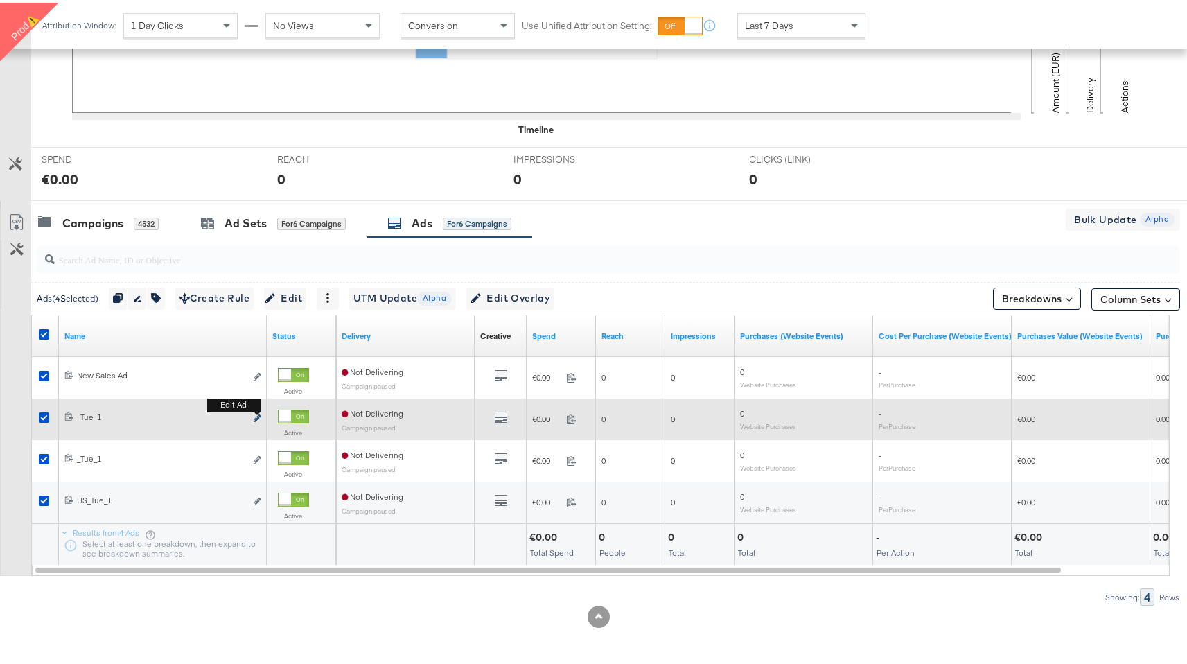
click at [256, 416] on icon "link" at bounding box center [257, 416] width 7 height 8
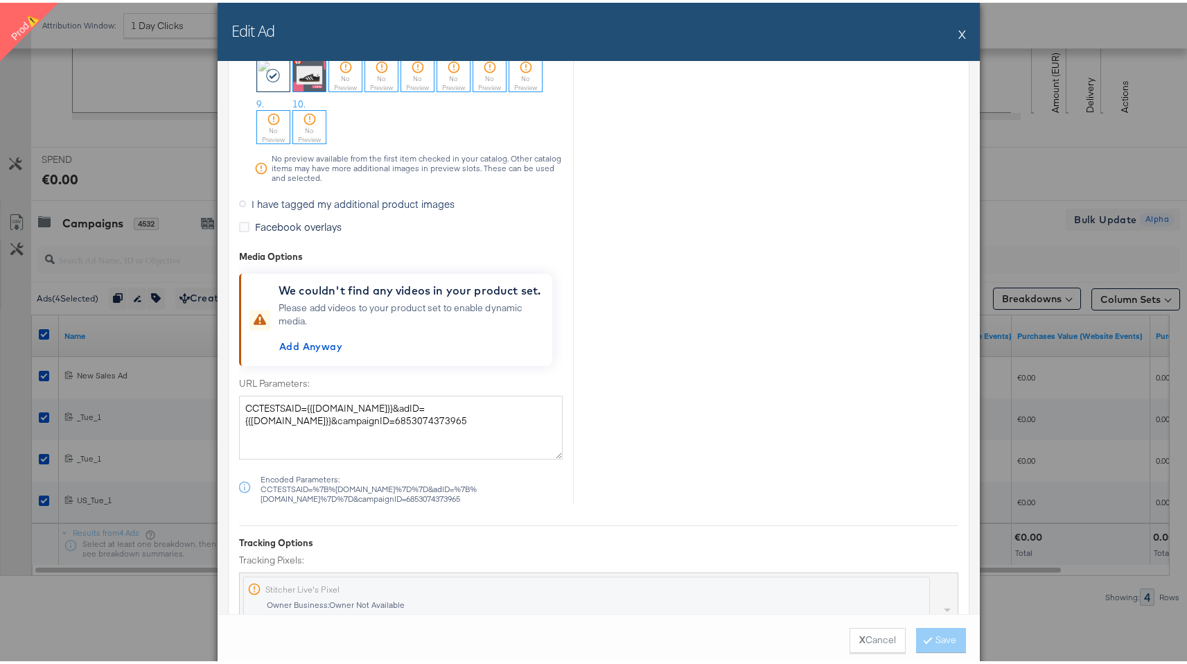
scroll to position [1370, 0]
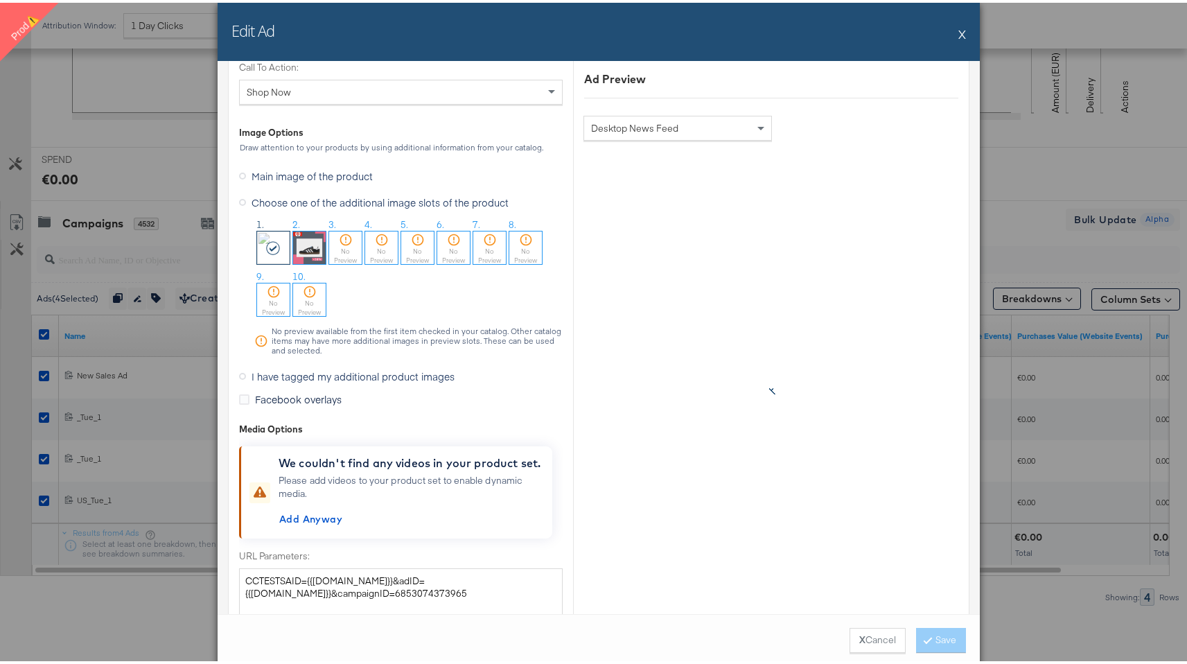
click at [301, 249] on img at bounding box center [309, 245] width 33 height 33
click at [936, 641] on button "Save" at bounding box center [941, 637] width 50 height 25
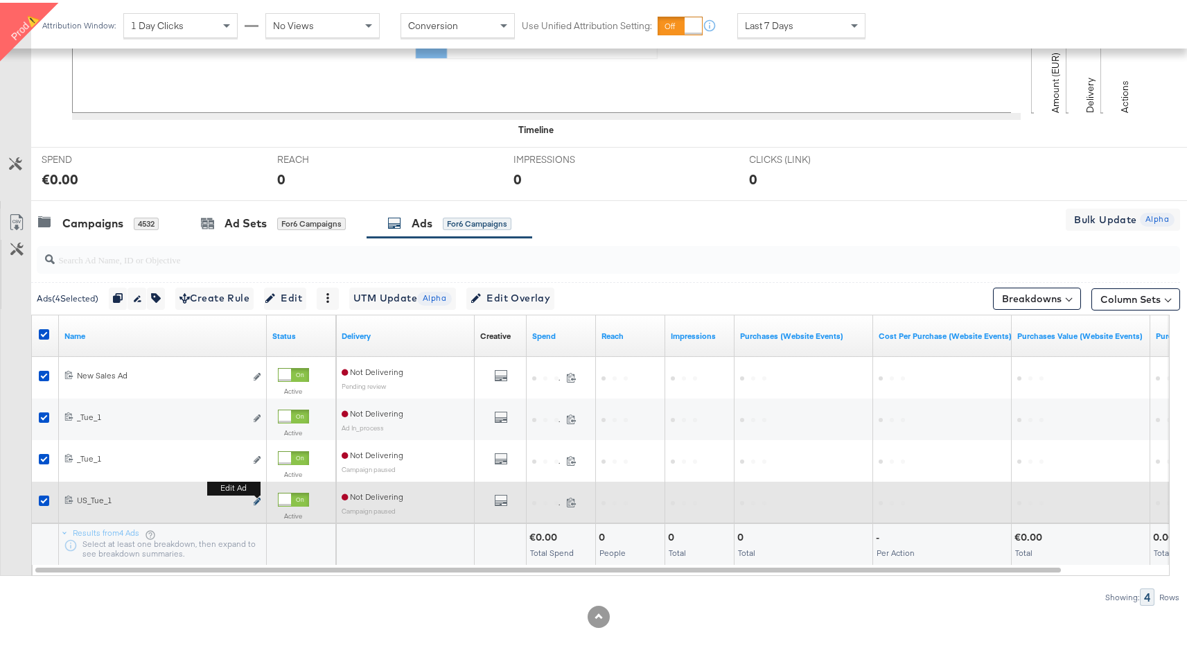
click at [254, 500] on icon "link" at bounding box center [257, 499] width 7 height 8
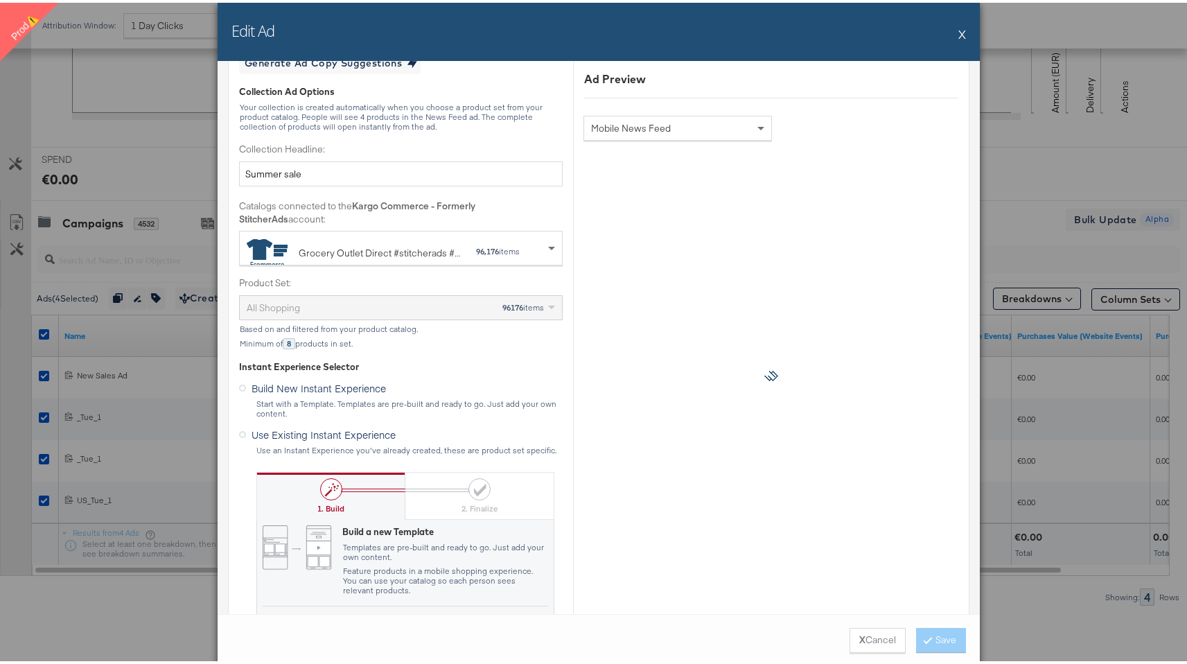
scroll to position [475, 0]
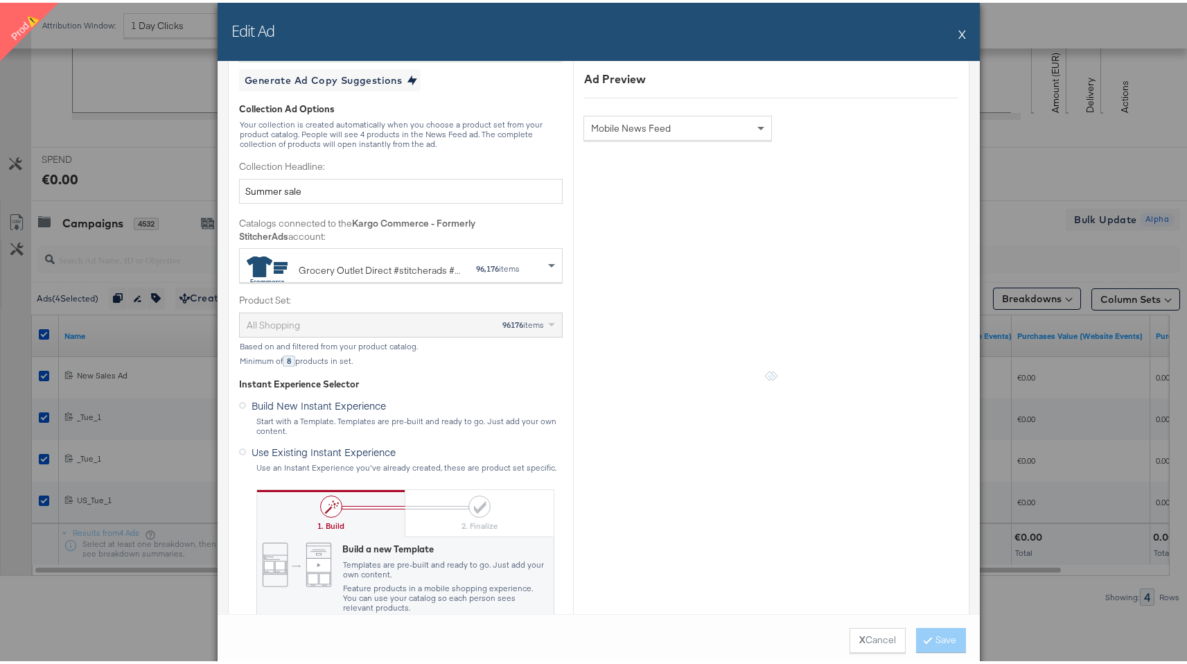
click at [352, 451] on span "Use Existing Instant Experience" at bounding box center [324, 449] width 144 height 14
click at [0, 0] on input "Use Existing Instant Experience" at bounding box center [0, 0] width 0 height 0
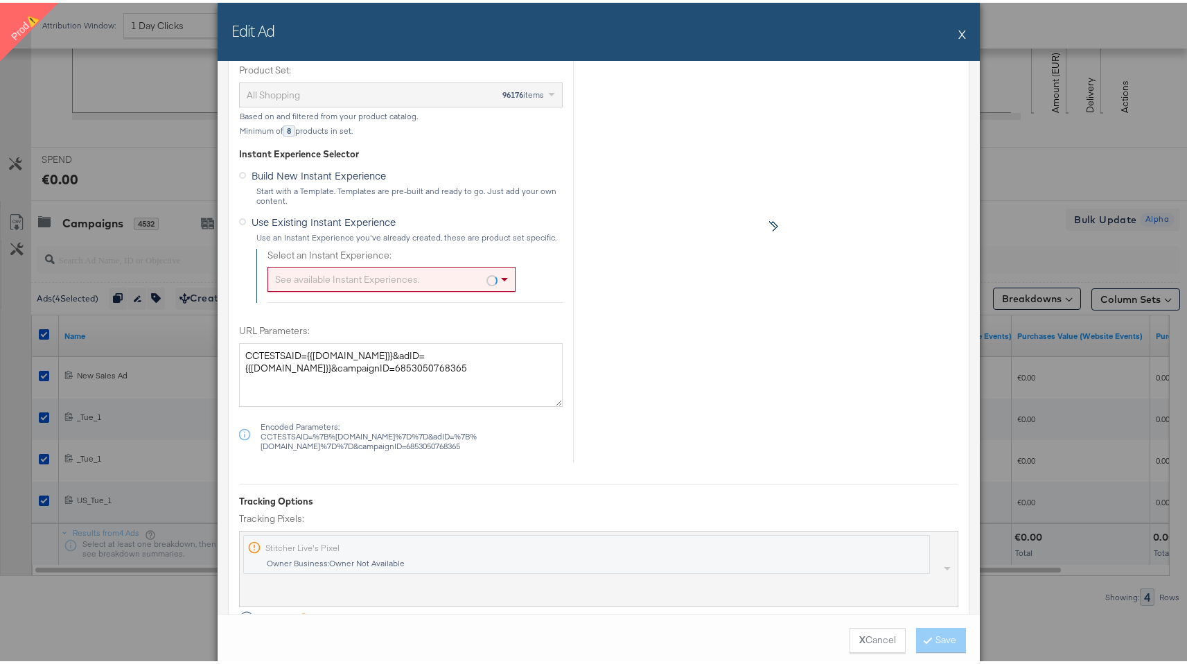
scroll to position [816, 0]
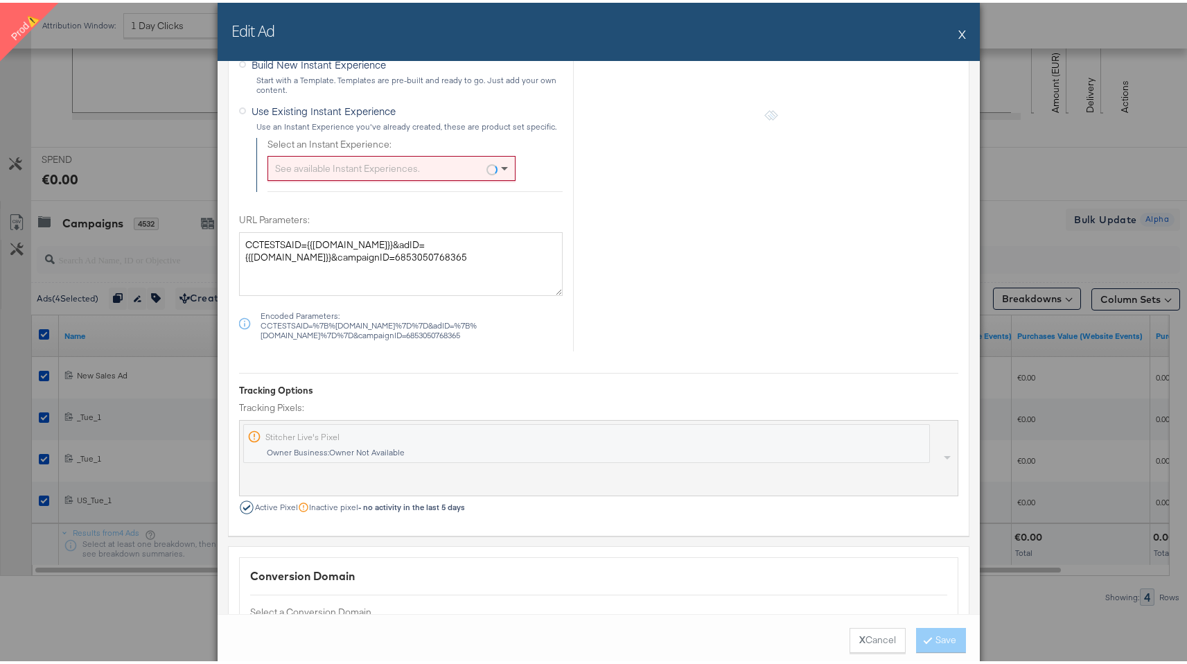
click at [498, 163] on span at bounding box center [506, 166] width 17 height 24
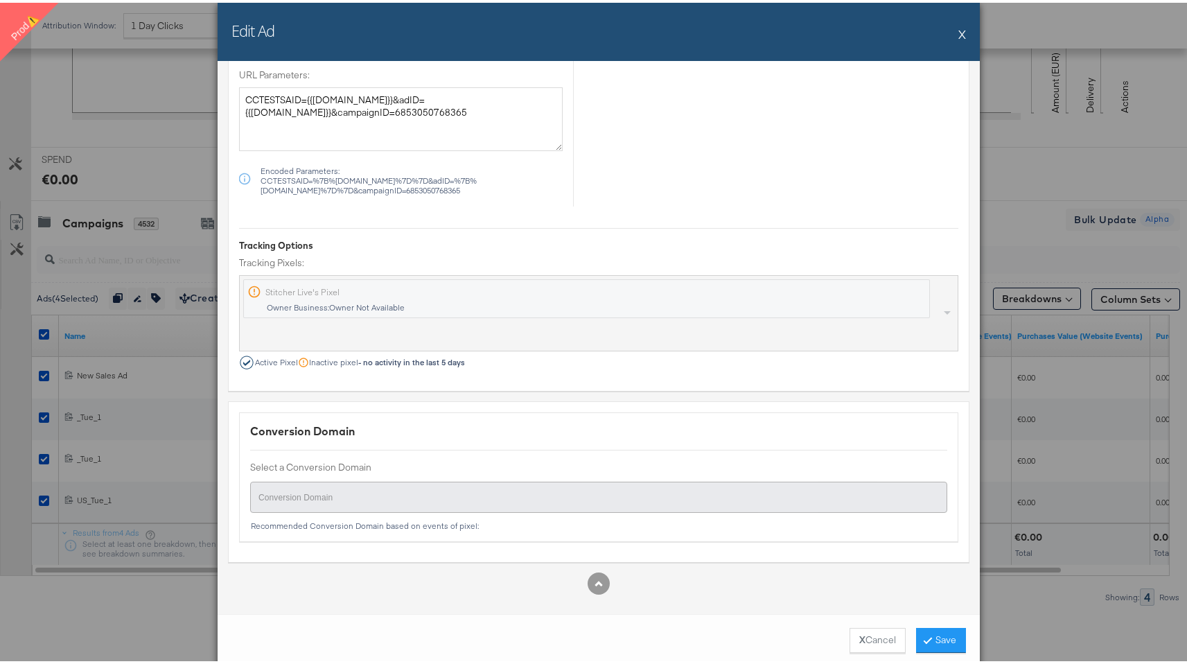
scroll to position [963, 0]
click at [932, 636] on button "Save" at bounding box center [941, 637] width 50 height 25
